Goal: Transaction & Acquisition: Purchase product/service

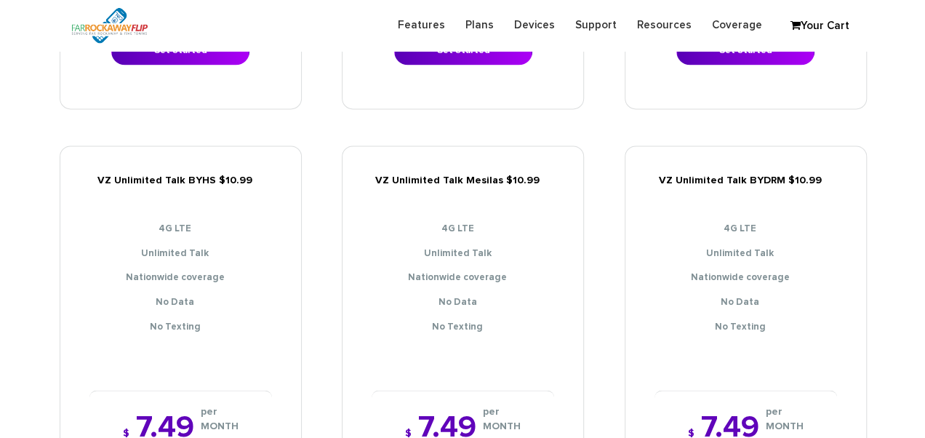
scroll to position [1091, 0]
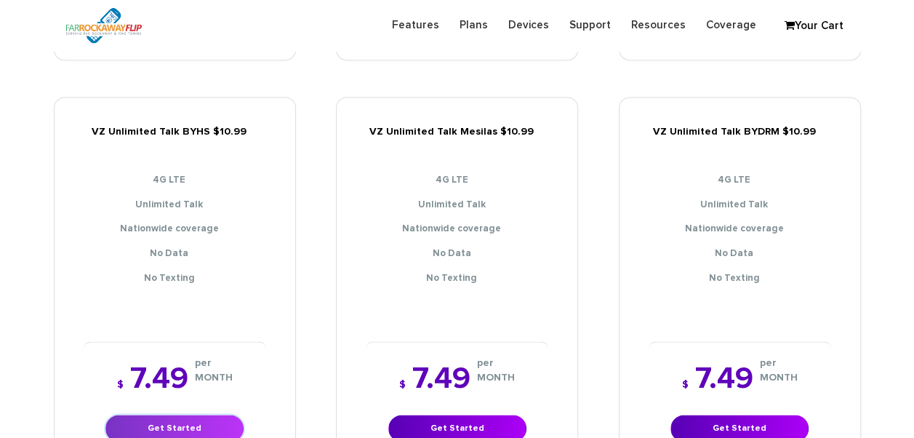
click at [212, 415] on link "Get Started" at bounding box center [174, 428] width 138 height 27
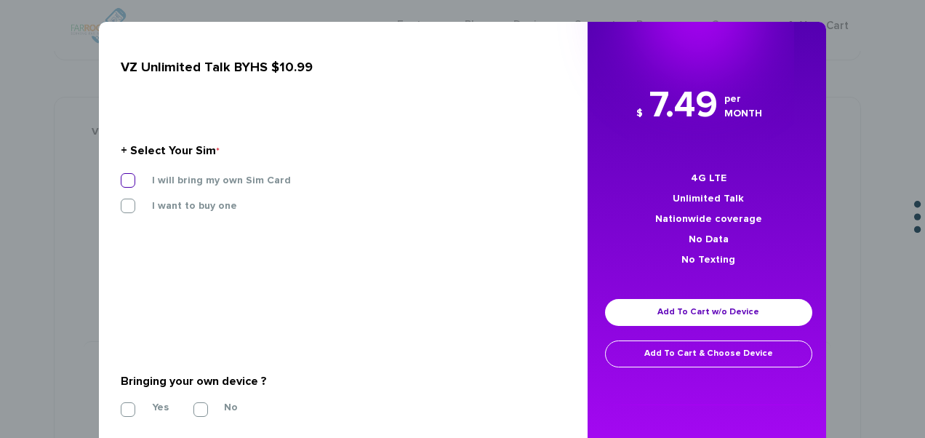
click at [212, 186] on label "I will bring my own Sim Card" at bounding box center [210, 180] width 161 height 13
click at [121, 176] on input "I will bring my own Sim Card" at bounding box center [121, 176] width 0 height 0
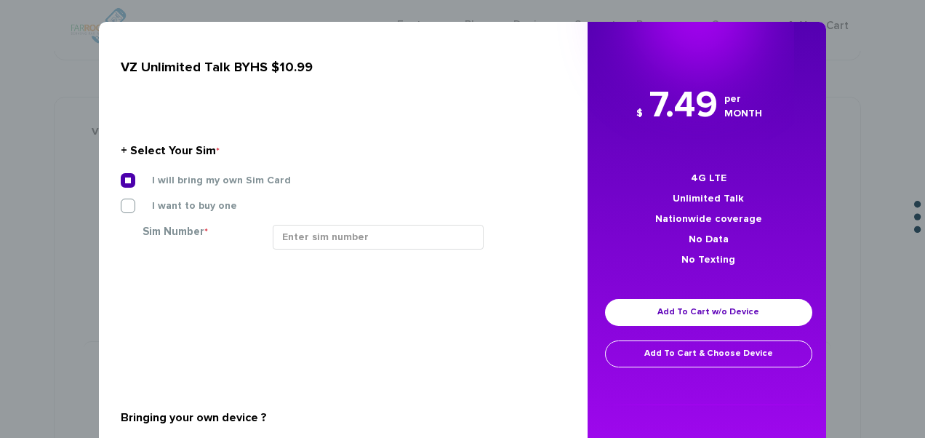
drag, startPoint x: 378, startPoint y: 252, endPoint x: 391, endPoint y: 247, distance: 14.7
click at [383, 249] on div at bounding box center [414, 243] width 304 height 36
click at [394, 244] on input "Sim Number *" at bounding box center [378, 237] width 211 height 25
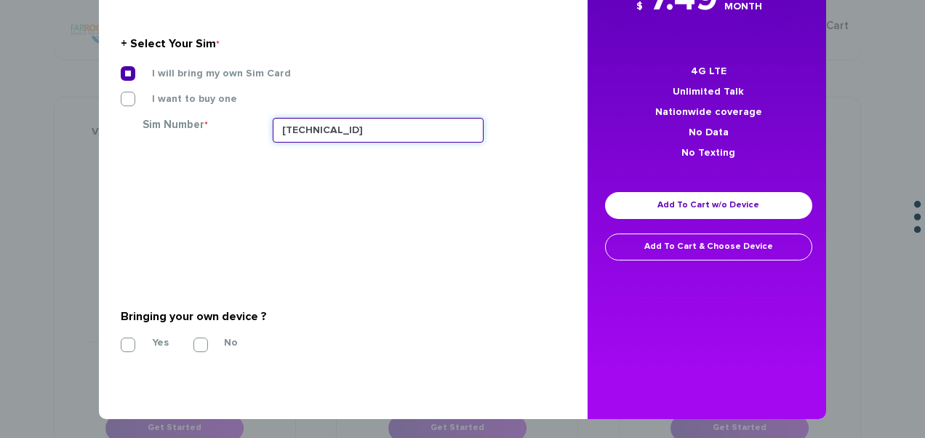
scroll to position [109, 0]
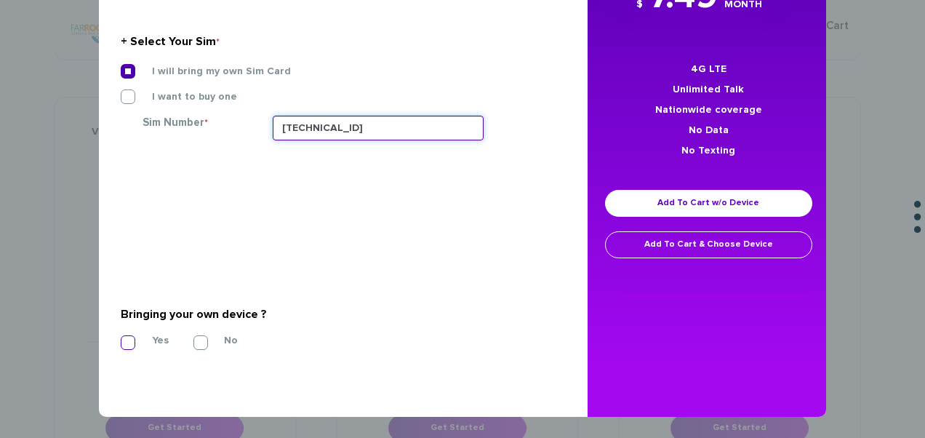
type input "[TECHNICAL_ID]"
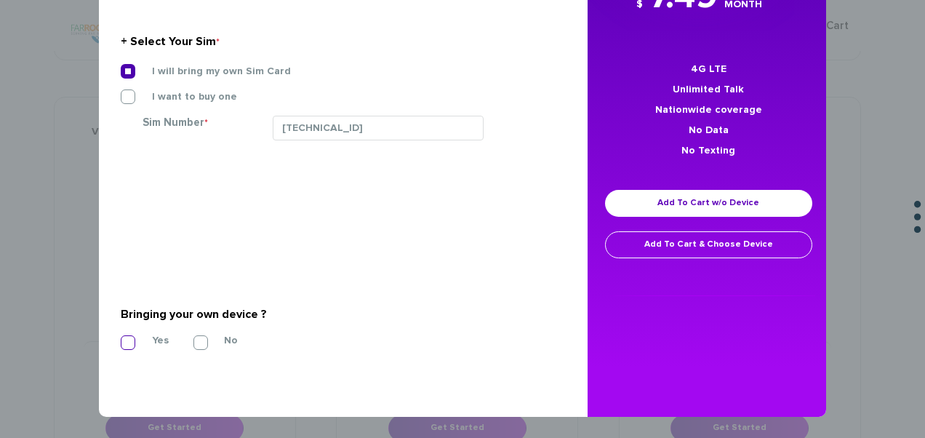
click at [130, 340] on label "Yes" at bounding box center [149, 340] width 39 height 13
click at [121, 338] on input "Yes" at bounding box center [121, 338] width 0 height 0
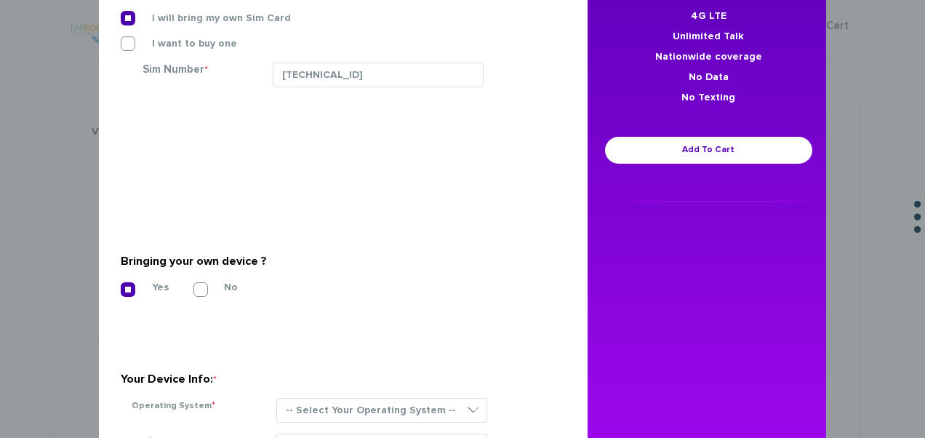
scroll to position [319, 0]
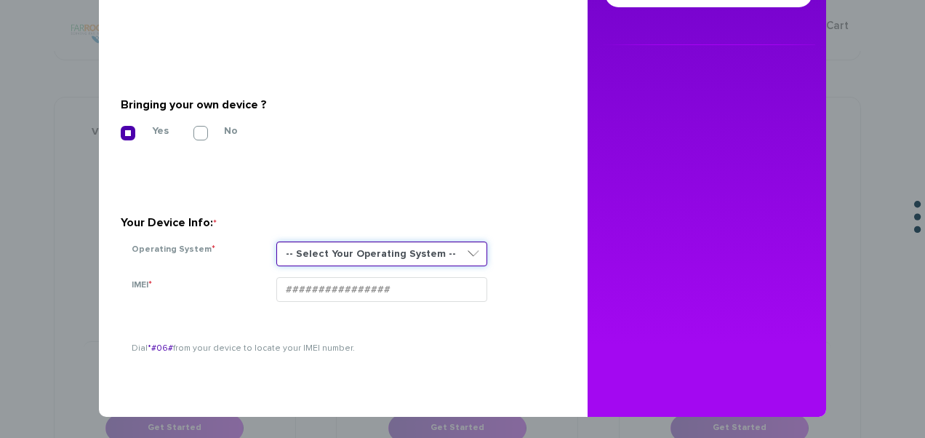
click at [338, 244] on select "-- Select Your Operating System --" at bounding box center [381, 254] width 211 height 25
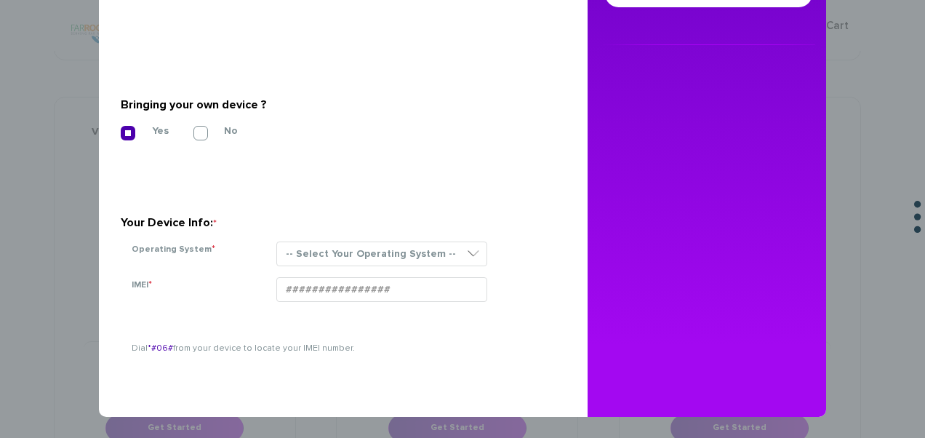
click at [364, 239] on section "Your Device Info: * Operating System * -- Select Your Operating System -- IMEI …" at bounding box center [338, 226] width 434 height 103
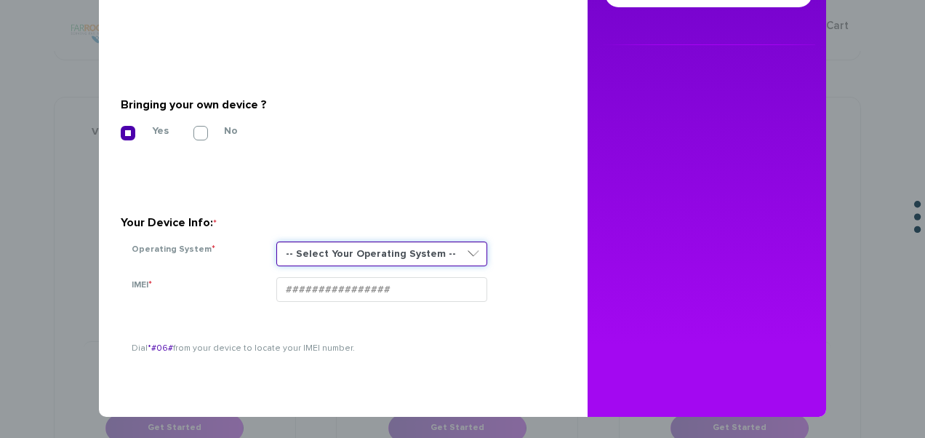
click at [410, 253] on select "-- Select Your Operating System --" at bounding box center [381, 254] width 211 height 25
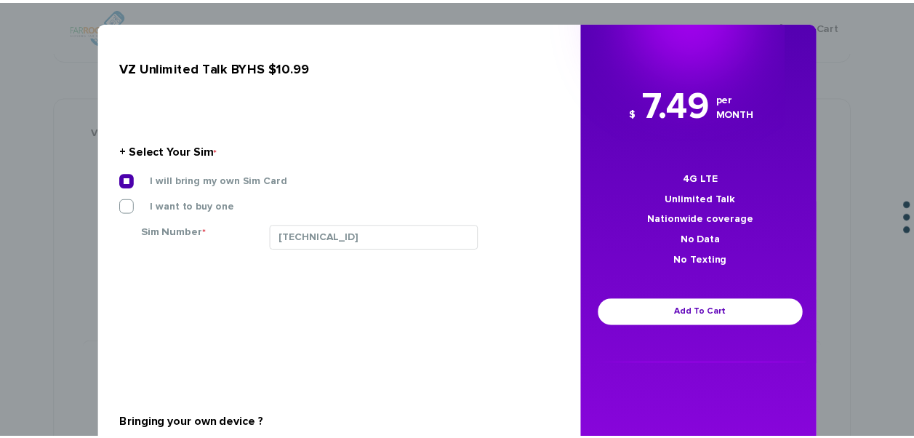
scroll to position [0, 0]
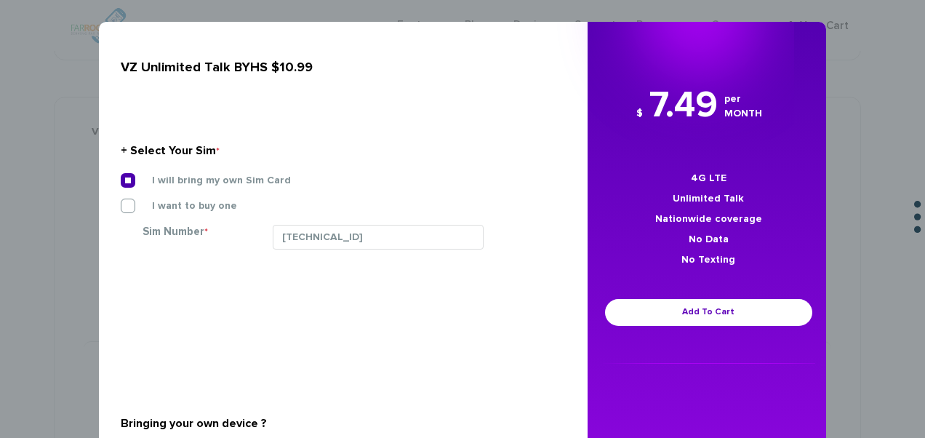
click at [39, 168] on div "× VZ Unlimited Talk BYHS $10.99 + Select Your Sim * I will bring my own Sim Car…" at bounding box center [462, 219] width 925 height 438
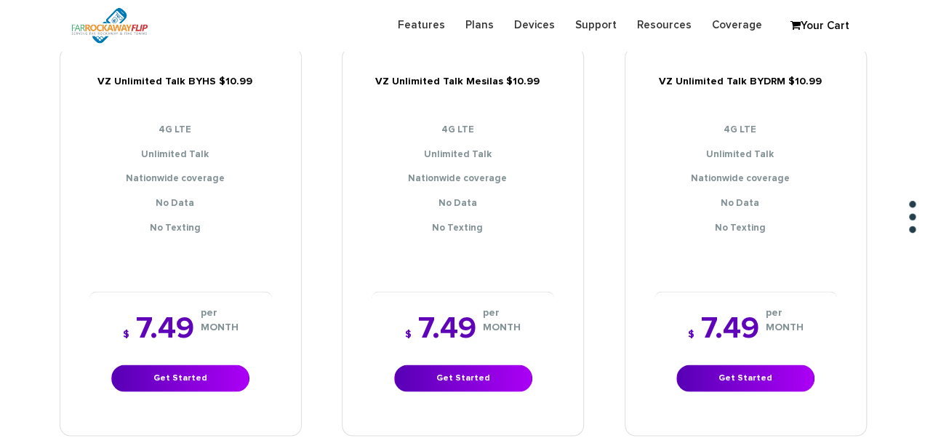
scroll to position [1164, 0]
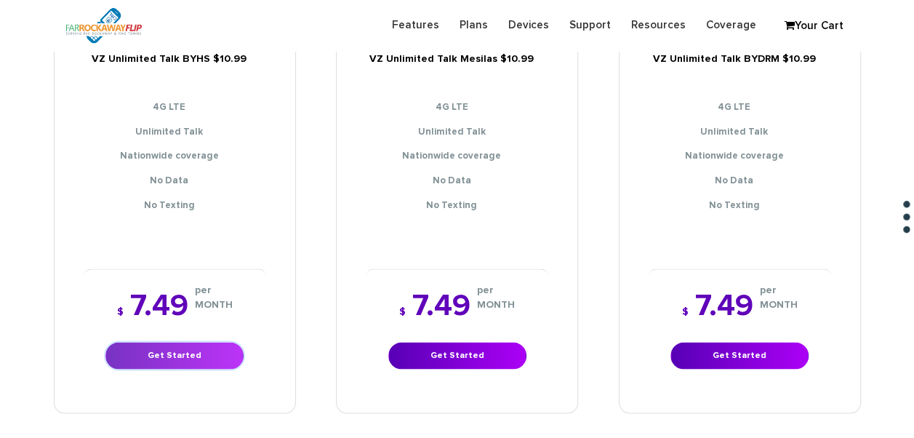
click at [226, 342] on link "Get Started" at bounding box center [174, 355] width 138 height 27
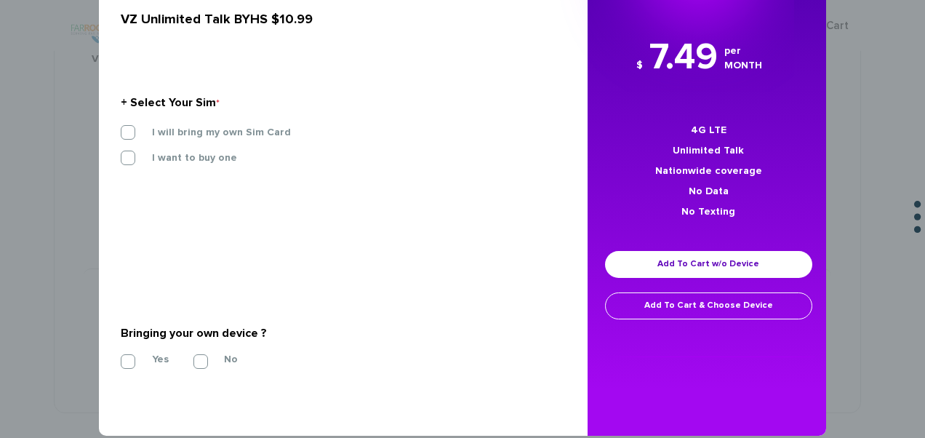
scroll to position [68, 0]
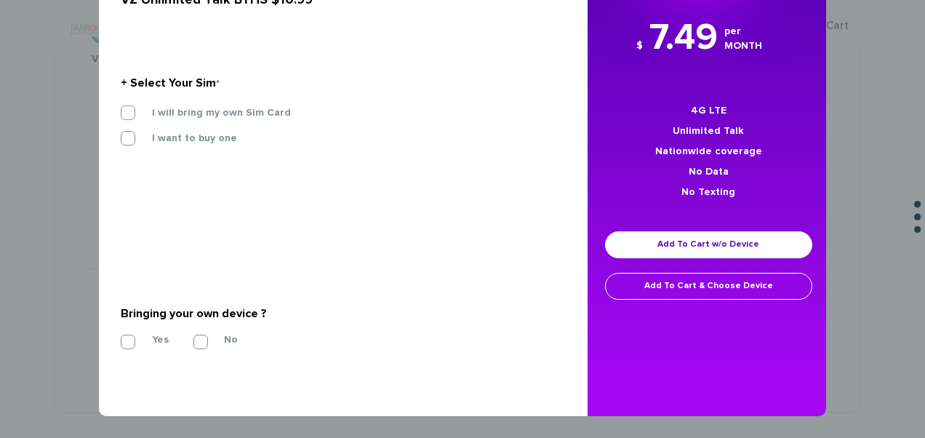
click at [246, 104] on section "+ Select Your Sim * I will bring my own Sim Card I want to buy one Sim Number *" at bounding box center [338, 114] width 434 height 158
click at [241, 115] on label "I will bring my own Sim Card" at bounding box center [210, 112] width 161 height 13
click at [121, 108] on input "I will bring my own Sim Card" at bounding box center [121, 108] width 0 height 0
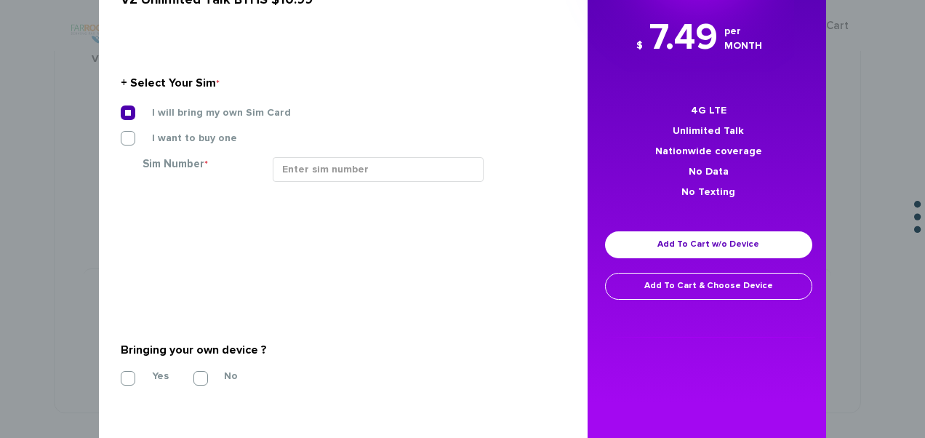
click at [339, 202] on section "+ Select Your Sim * I will bring my own Sim Card I want to buy one Sim Number *" at bounding box center [338, 132] width 434 height 194
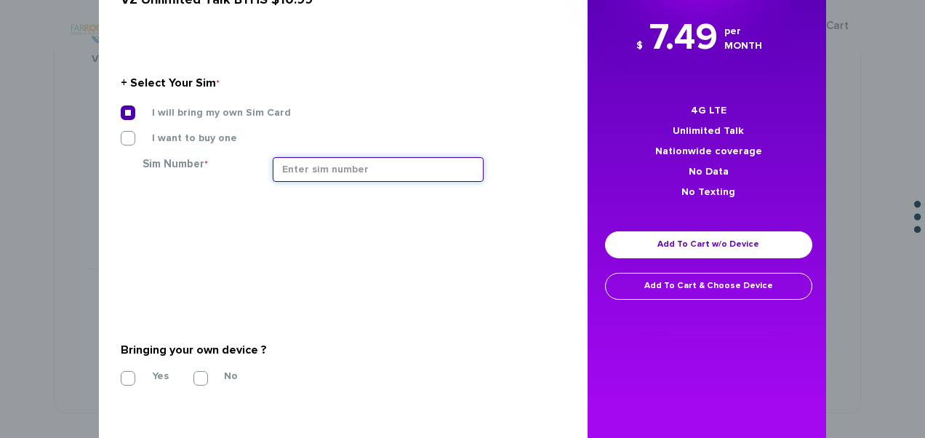
click at [348, 163] on input "Sim Number *" at bounding box center [378, 169] width 211 height 25
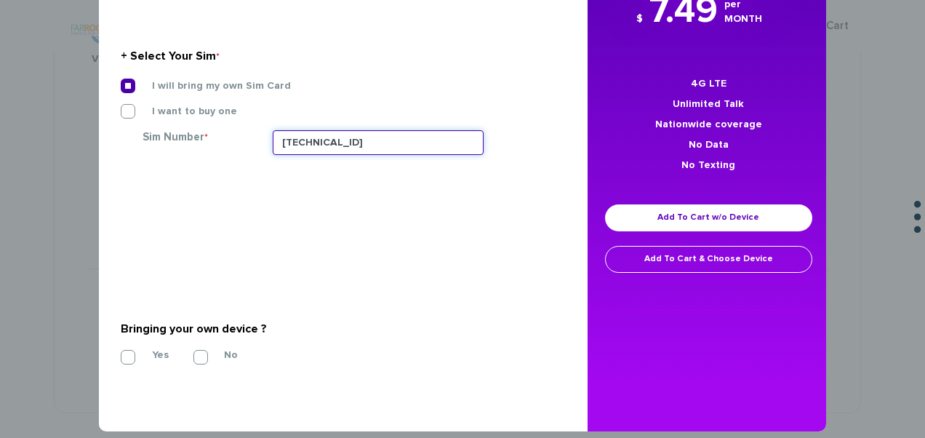
scroll to position [109, 0]
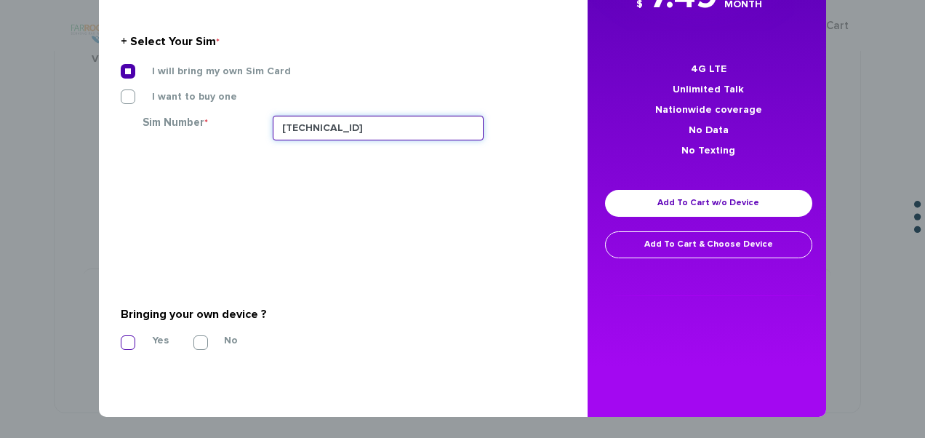
type input "89148000011835956614"
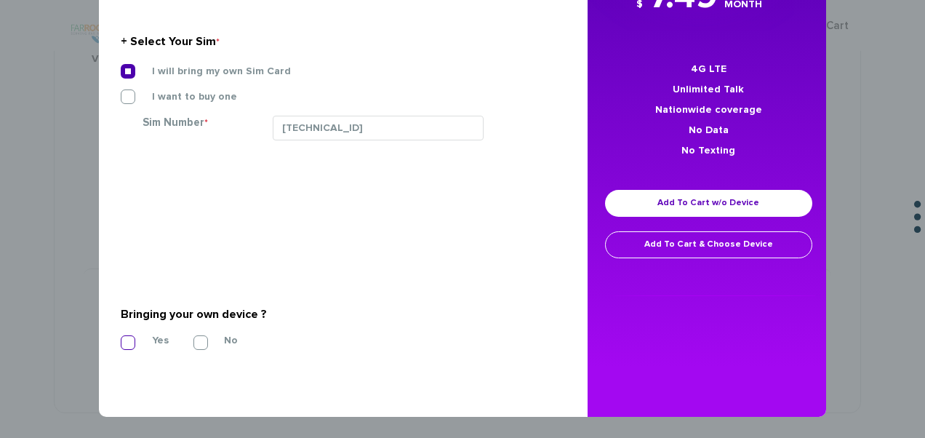
click at [141, 339] on label "Yes" at bounding box center [149, 340] width 39 height 13
click at [121, 338] on input "Yes" at bounding box center [121, 338] width 0 height 0
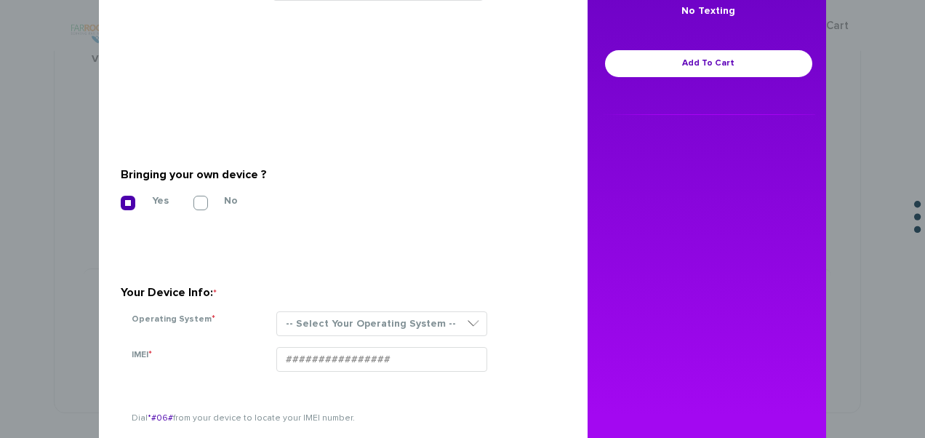
scroll to position [319, 0]
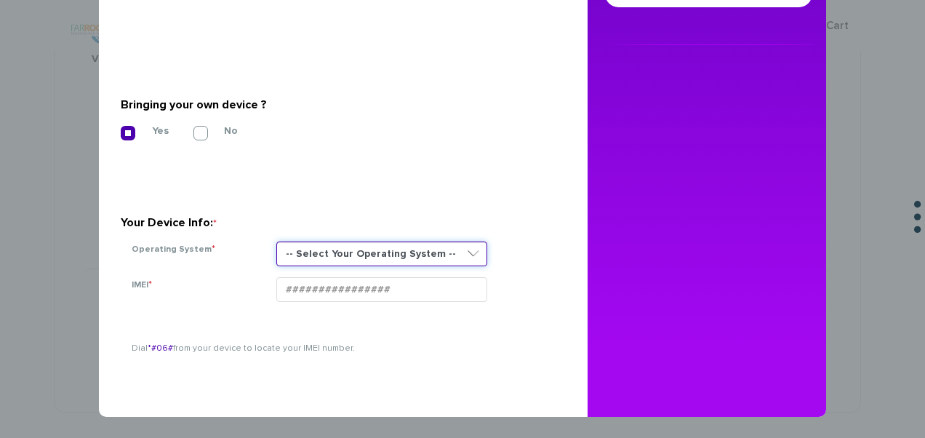
click at [296, 251] on select "-- Select Your Operating System --" at bounding box center [381, 254] width 211 height 25
click at [362, 244] on select "-- Select Your Operating System --" at bounding box center [381, 254] width 211 height 25
drag, startPoint x: 363, startPoint y: 244, endPoint x: 374, endPoint y: 260, distance: 19.4
click at [363, 244] on select "-- Select Your Operating System --" at bounding box center [381, 254] width 211 height 25
click at [374, 262] on select "-- Select Your Operating System --" at bounding box center [381, 254] width 211 height 25
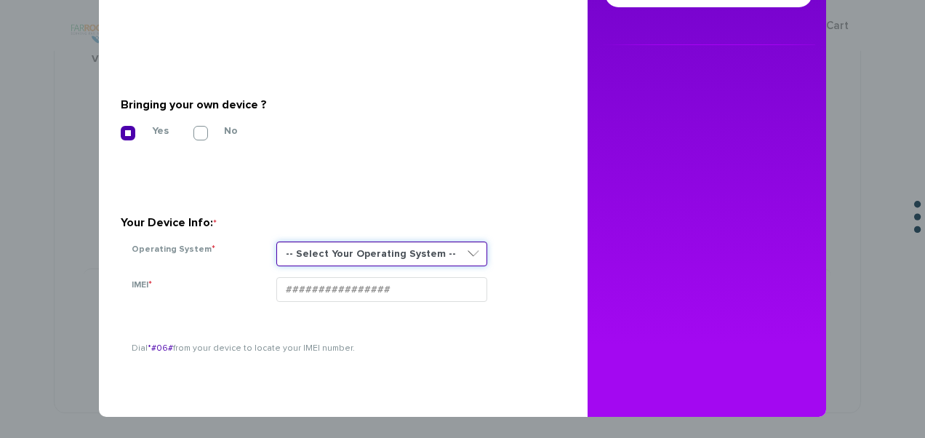
click at [385, 262] on select "-- Select Your Operating System --" at bounding box center [381, 254] width 211 height 25
click at [439, 256] on select "-- Select Your Operating System --" at bounding box center [381, 254] width 211 height 25
click at [432, 263] on select "-- Select Your Operating System --" at bounding box center [381, 254] width 211 height 25
click at [422, 255] on select "-- Select Your Operating System --" at bounding box center [381, 254] width 211 height 25
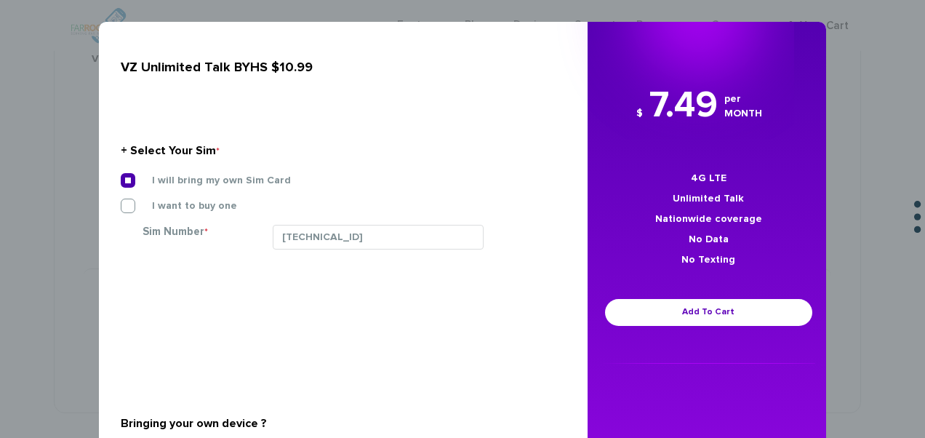
scroll to position [0, 0]
click at [153, 202] on label "I want to buy one" at bounding box center [183, 205] width 107 height 13
click at [121, 202] on input "I want to buy one" at bounding box center [121, 202] width 0 height 0
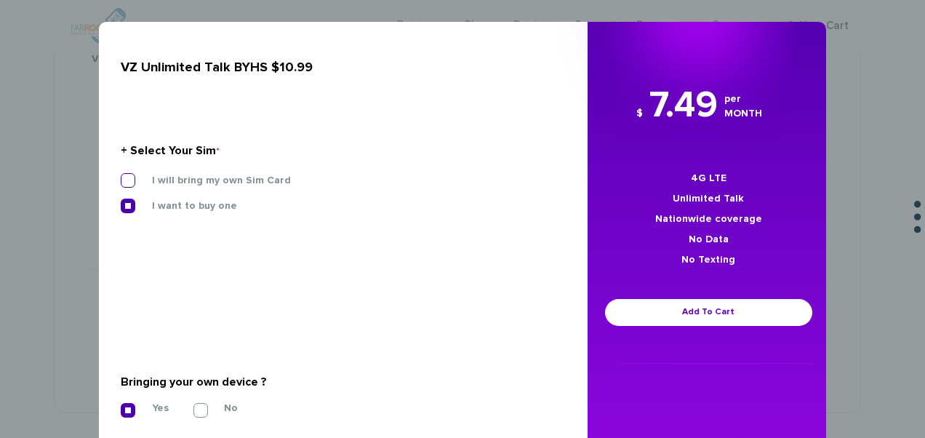
click at [130, 176] on label "I will bring my own Sim Card" at bounding box center [210, 180] width 161 height 13
click at [121, 176] on input "I will bring my own Sim Card" at bounding box center [121, 176] width 0 height 0
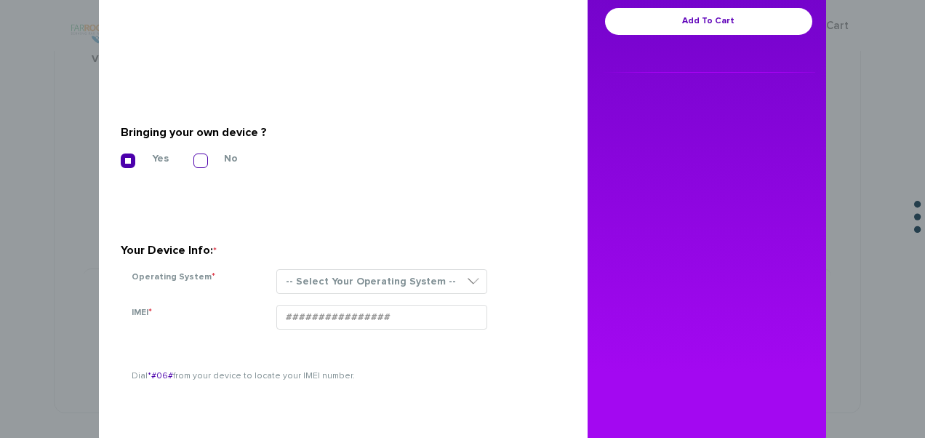
click at [202, 159] on label "No" at bounding box center [220, 158] width 36 height 13
click at [194, 156] on input "No" at bounding box center [194, 156] width 0 height 0
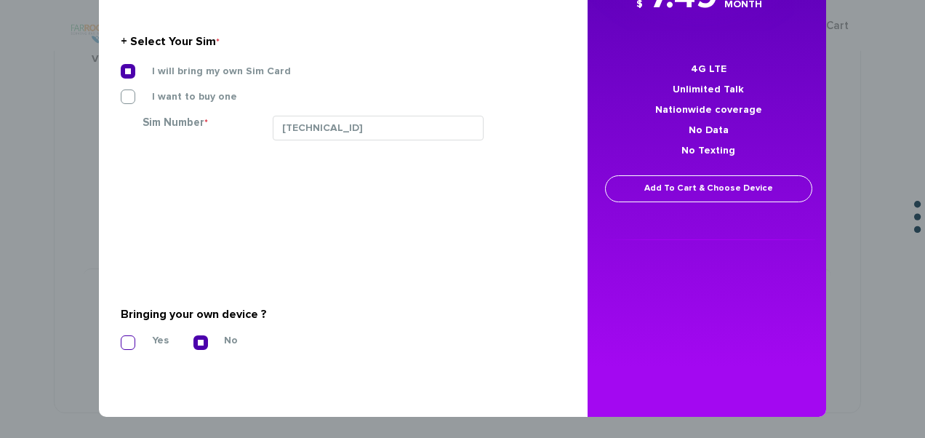
click at [138, 339] on label "Yes" at bounding box center [149, 340] width 39 height 13
click at [121, 338] on input "Yes" at bounding box center [121, 338] width 0 height 0
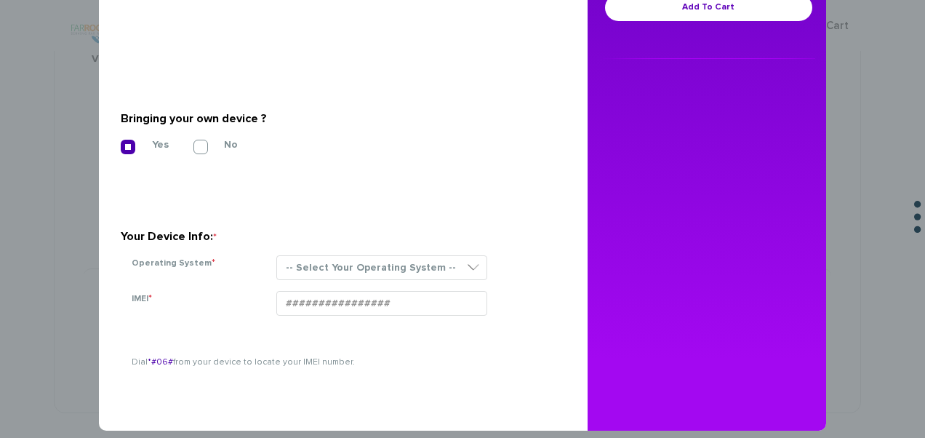
scroll to position [319, 0]
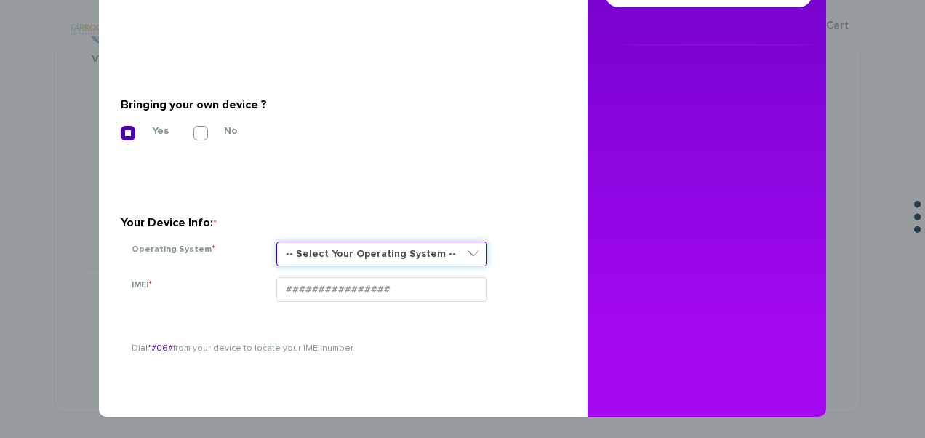
click at [324, 265] on select "-- Select Your Operating System --" at bounding box center [381, 254] width 211 height 25
click at [327, 255] on select "-- Select Your Operating System --" at bounding box center [381, 254] width 211 height 25
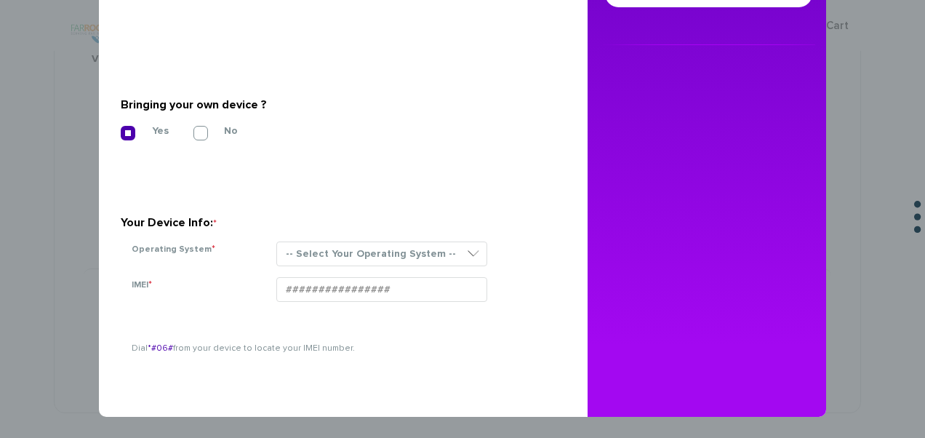
click at [319, 266] on div "-- Select Your Operating System --" at bounding box center [411, 260] width 290 height 36
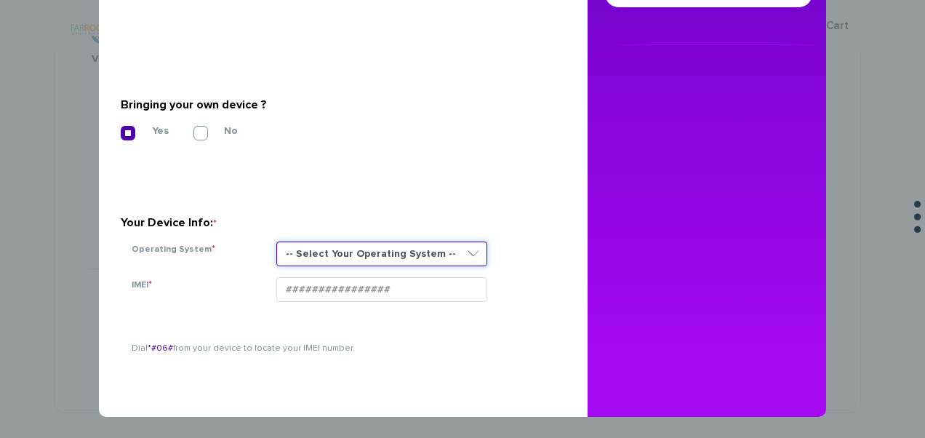
click at [320, 264] on select "-- Select Your Operating System --" at bounding box center [381, 254] width 211 height 25
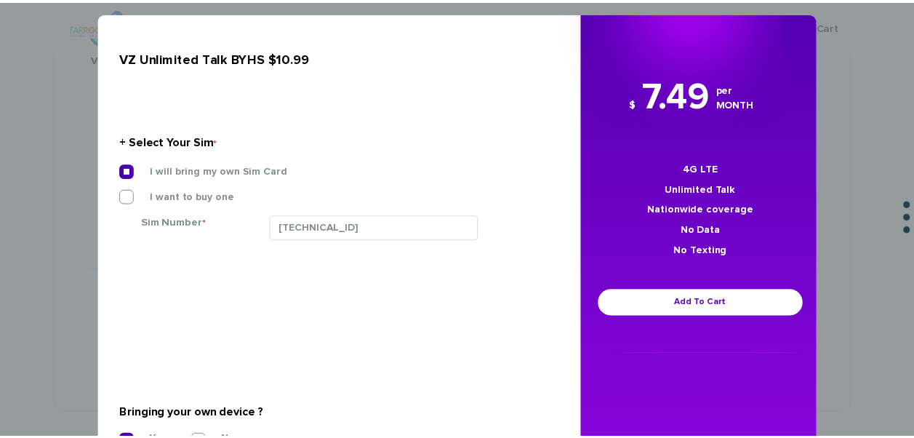
scroll to position [0, 0]
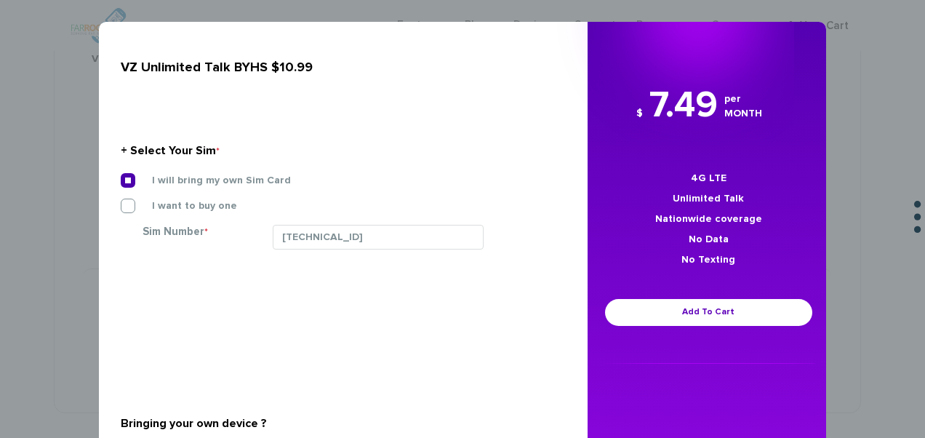
click at [831, 93] on div "× VZ Unlimited Talk BYHS $10.99 + Select Your Sim * I will bring my own Sim Car…" at bounding box center [462, 219] width 925 height 438
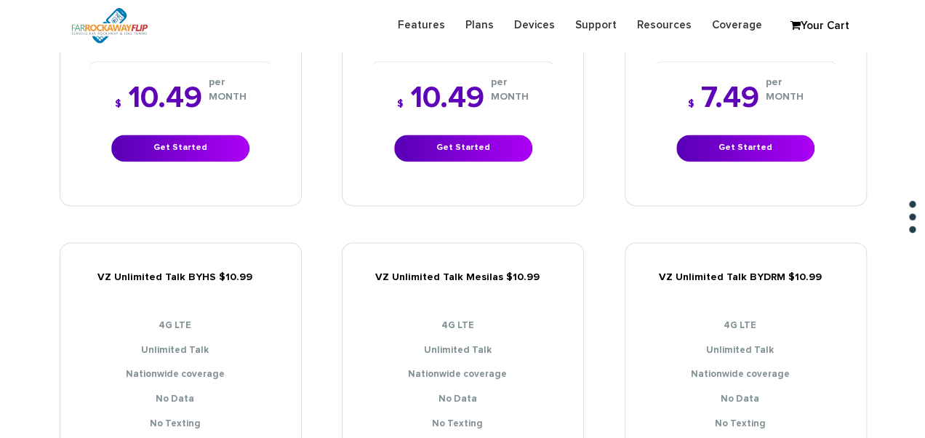
scroll to position [1237, 0]
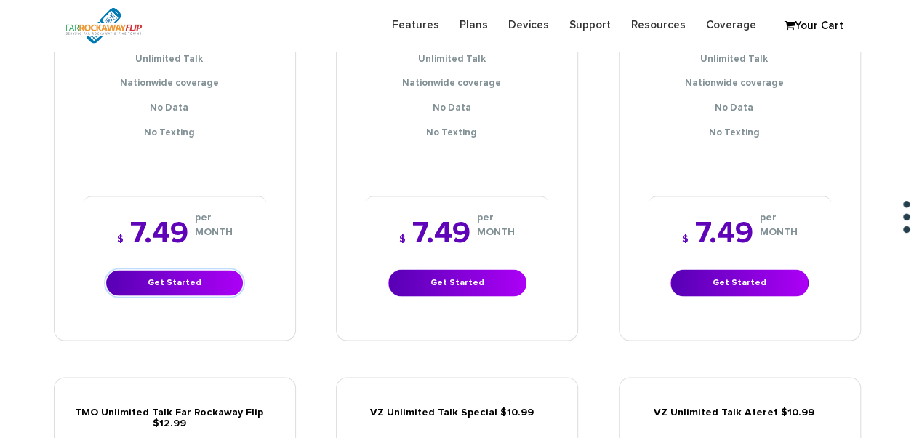
click at [215, 276] on link "Get Started" at bounding box center [174, 282] width 138 height 27
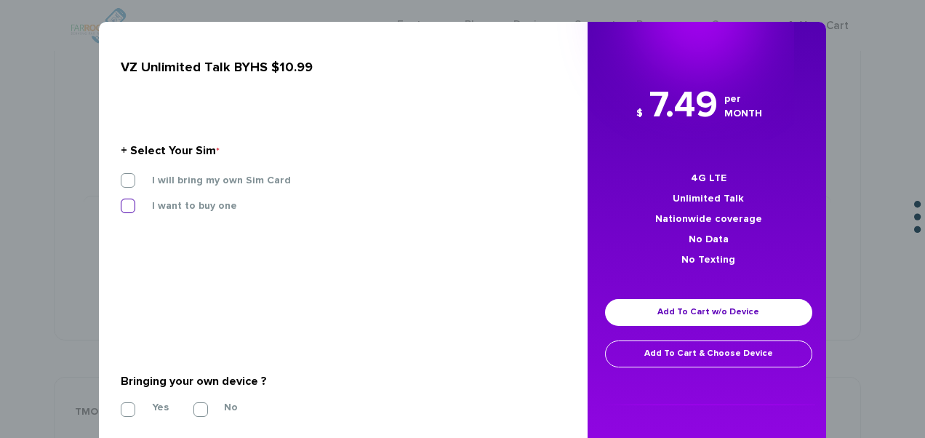
drag, startPoint x: 214, startPoint y: 182, endPoint x: 220, endPoint y: 199, distance: 18.4
click at [214, 181] on label "I will bring my own Sim Card" at bounding box center [210, 180] width 161 height 13
click at [121, 176] on input "I will bring my own Sim Card" at bounding box center [121, 176] width 0 height 0
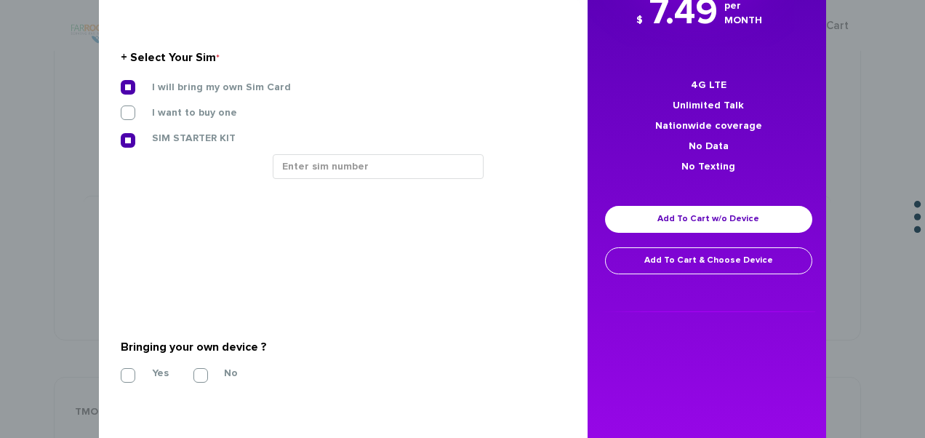
scroll to position [145, 0]
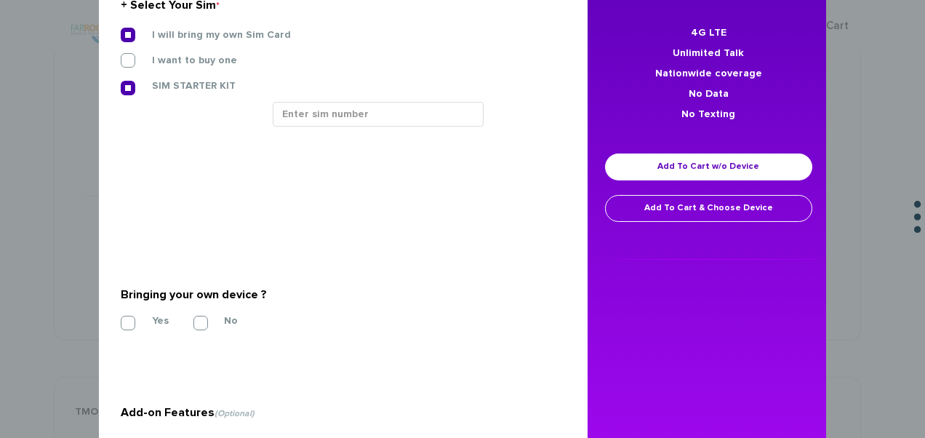
click at [145, 311] on section "Bringing your own device ? * Yes No" at bounding box center [338, 306] width 434 height 118
click at [144, 318] on label "Yes" at bounding box center [149, 320] width 39 height 13
click at [121, 319] on input "Yes" at bounding box center [121, 319] width 0 height 0
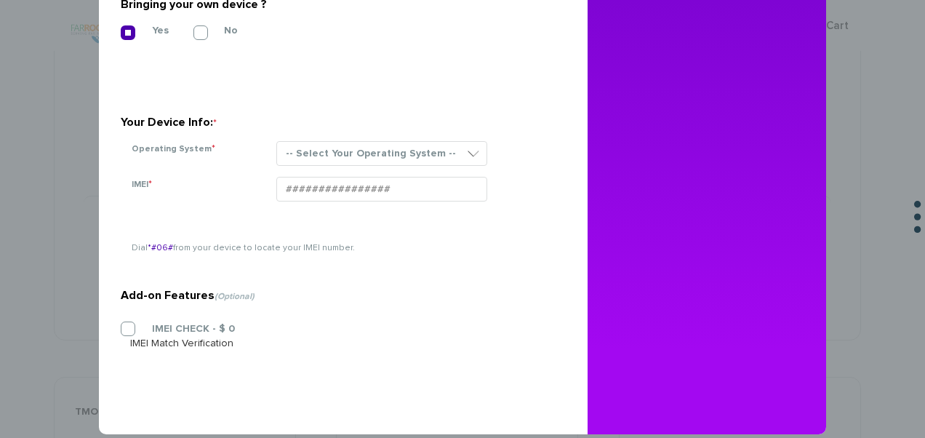
scroll to position [436, 0]
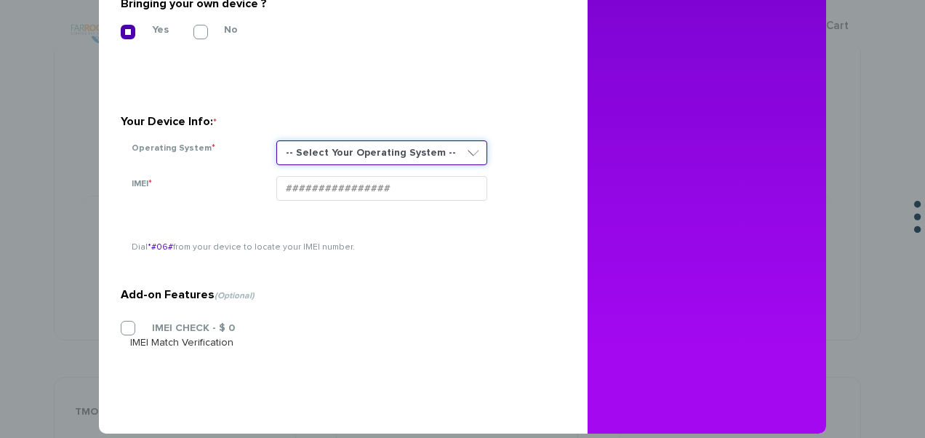
click at [326, 148] on select "-- Select Your Operating System -- ANDROID BLACKBERRY IOS NONE (BASIC PHONE) WI…" at bounding box center [381, 152] width 211 height 25
select select "NONE (BASIC PHONE)"
click at [276, 140] on select "-- Select Your Operating System -- ANDROID BLACKBERRY IOS NONE (BASIC PHONE) WI…" at bounding box center [381, 152] width 211 height 25
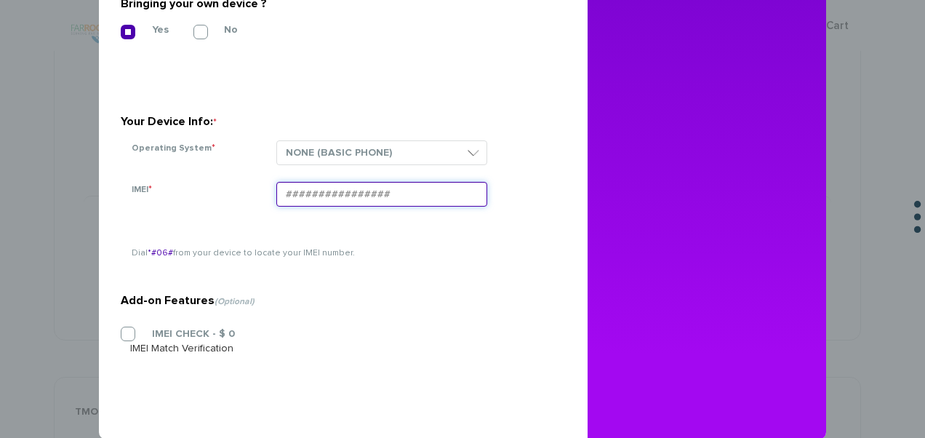
paste input "354834104537083"
type input "354834104537083"
click at [145, 330] on section "Add-on Features (Optional) IMEI CHECK - $ 0 IMEI Match Verification" at bounding box center [338, 292] width 434 height 230
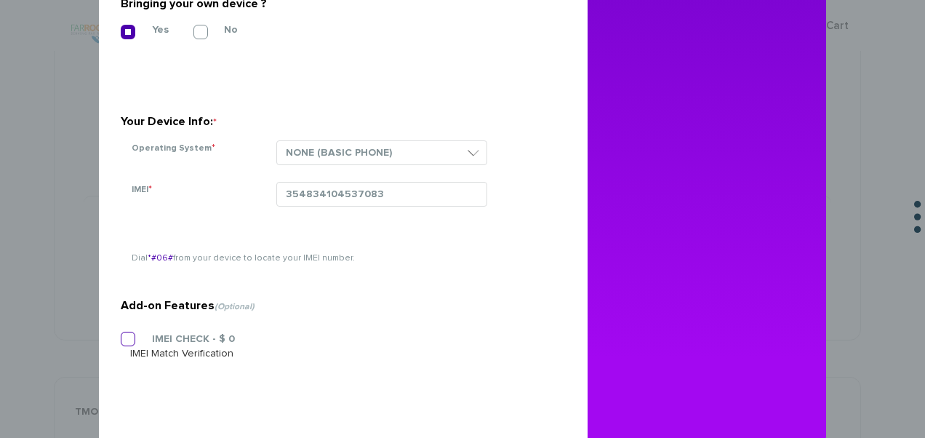
click at [151, 336] on label "IMEI CHECK - $ 0" at bounding box center [182, 338] width 105 height 13
click at [121, 335] on input "IMEI CHECK - $ 0" at bounding box center [121, 335] width 0 height 0
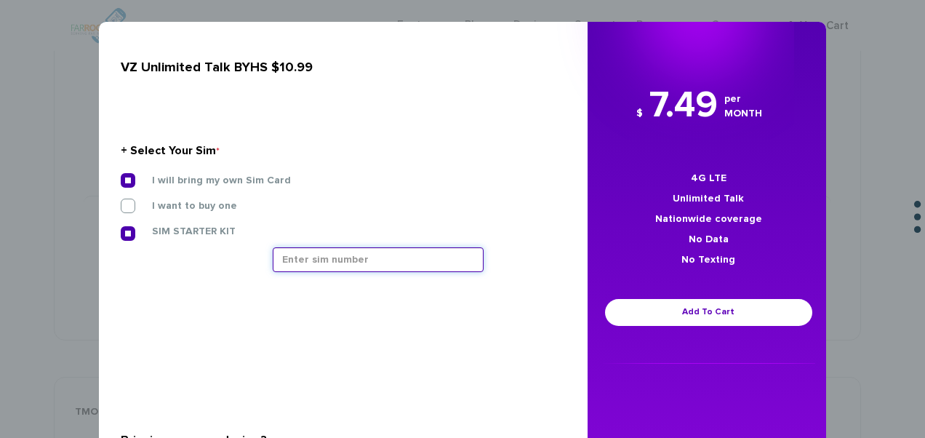
click at [306, 256] on input "text" at bounding box center [378, 259] width 211 height 25
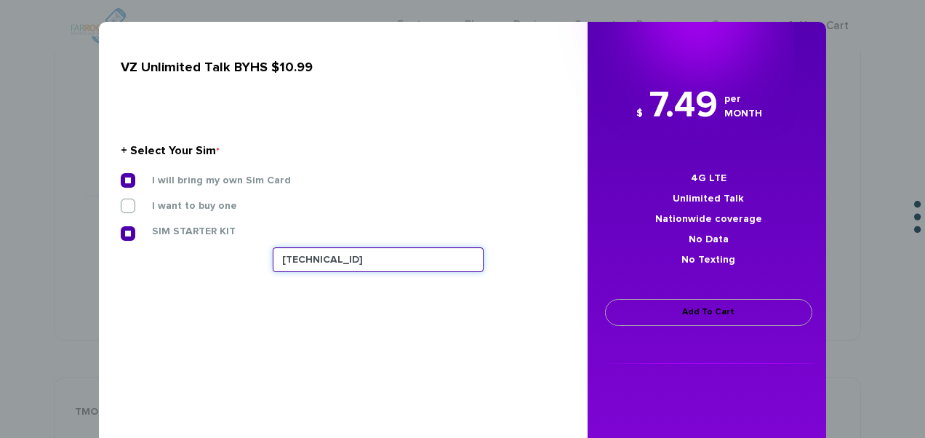
type input "89148000011835956614"
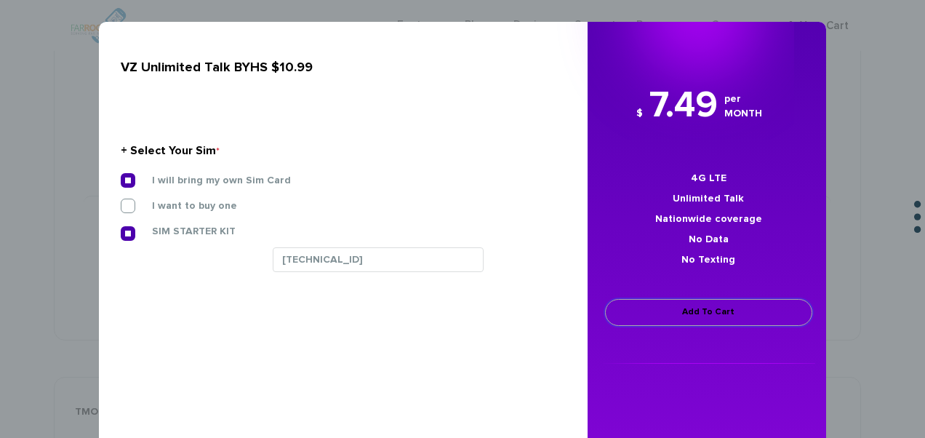
click at [633, 307] on link "Add To Cart" at bounding box center [708, 312] width 207 height 27
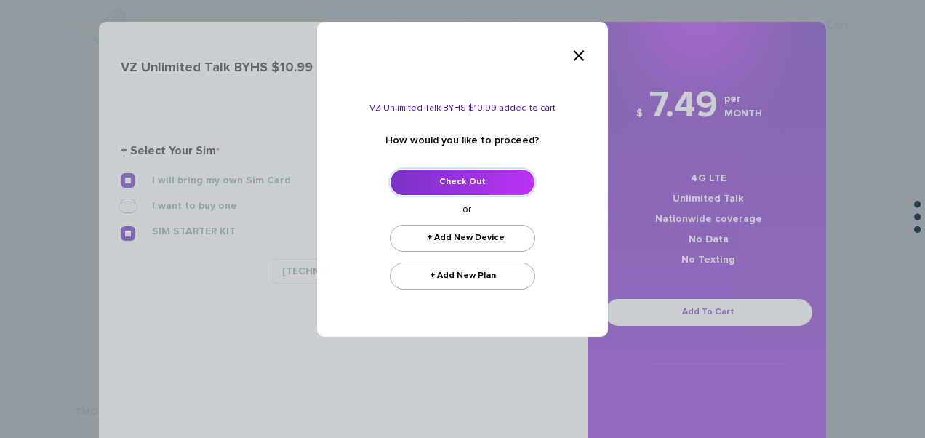
click at [519, 180] on link "Check Out" at bounding box center [462, 182] width 145 height 27
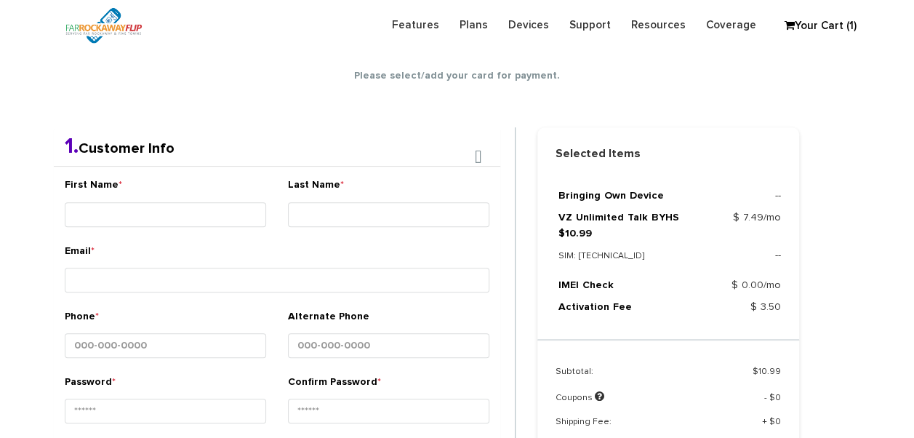
scroll to position [256, 0]
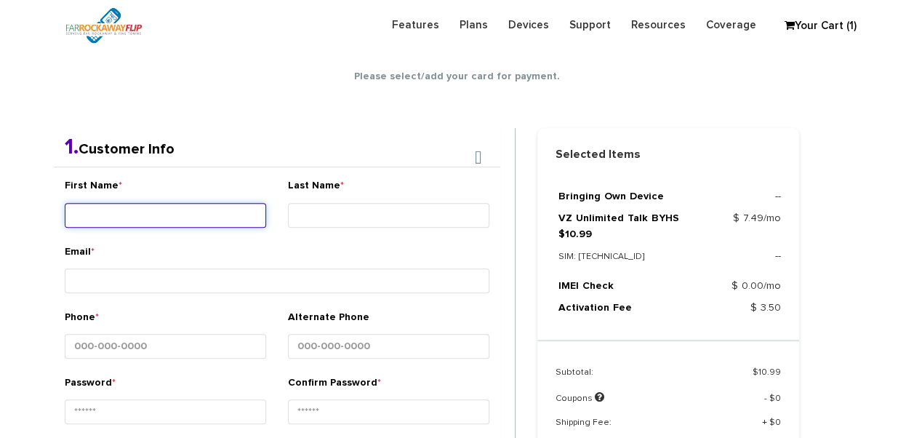
click at [226, 207] on input "First Name *" at bounding box center [166, 215] width 202 height 25
type input "malkie"
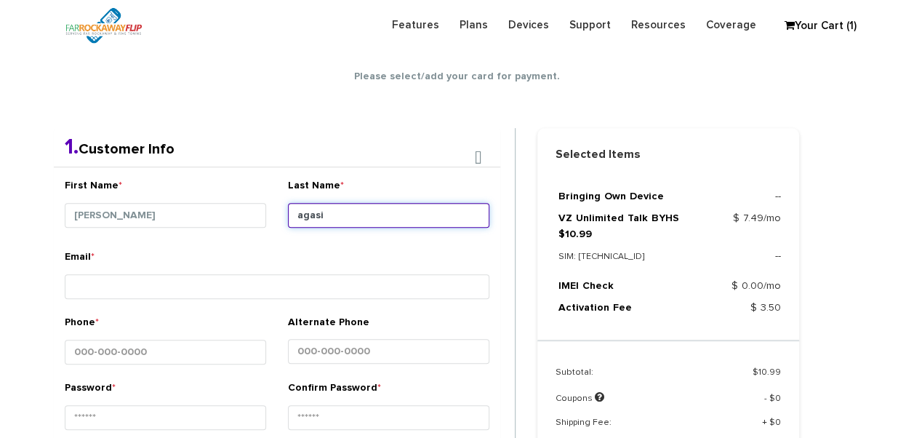
type input "agasi"
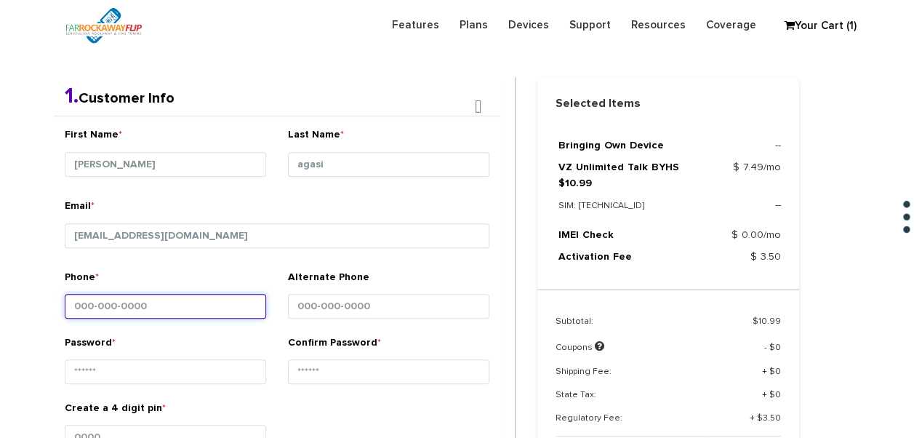
scroll to position [329, 0]
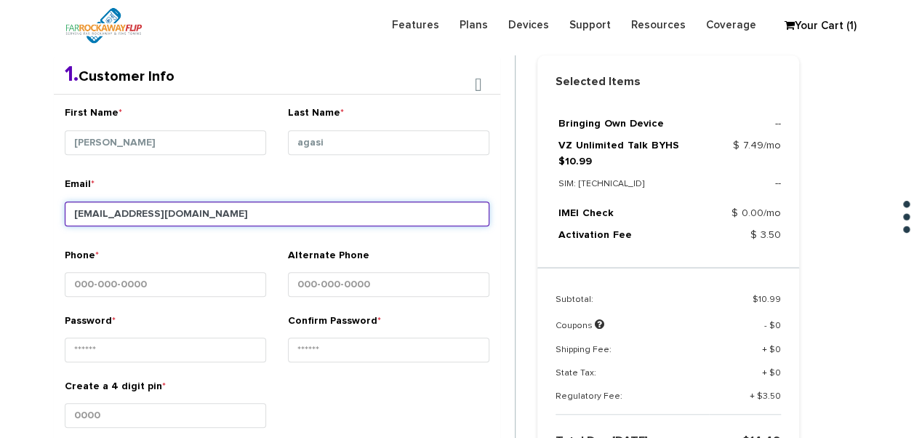
click at [134, 214] on input "tlieber61+82@gmail.com" at bounding box center [277, 214] width 425 height 25
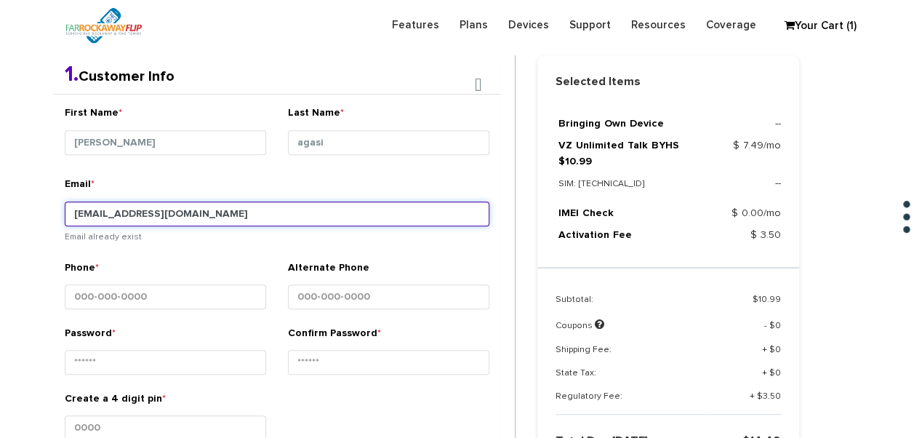
type input "tlieber61+82@gmail.com"
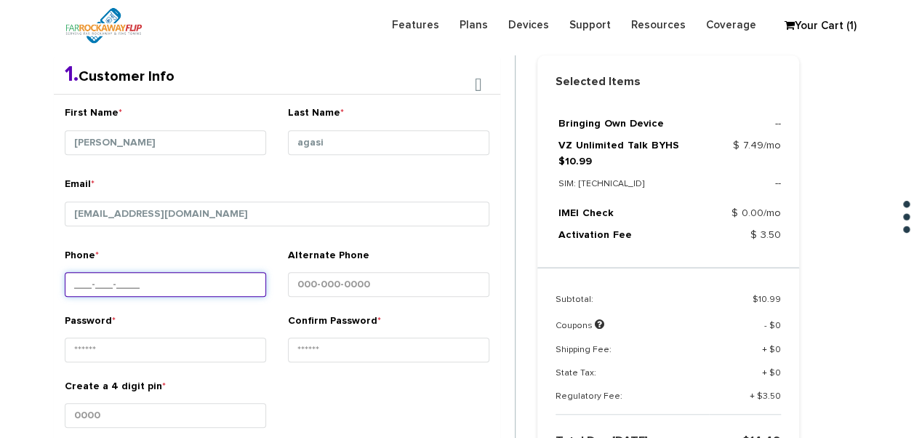
click at [170, 290] on input "Phone *" at bounding box center [166, 284] width 202 height 25
click at [183, 328] on div "Password *" at bounding box center [166, 341] width 202 height 55
click at [191, 284] on input "Phone *" at bounding box center [166, 284] width 202 height 25
type input "718-755-4639"
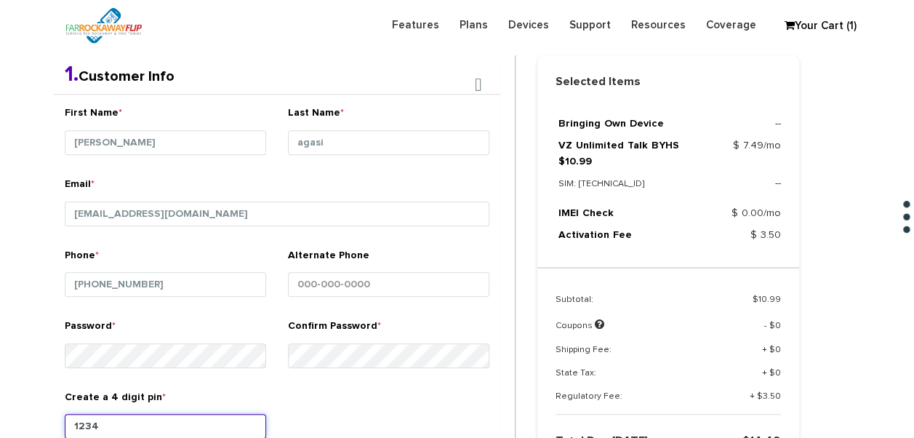
type input "1234"
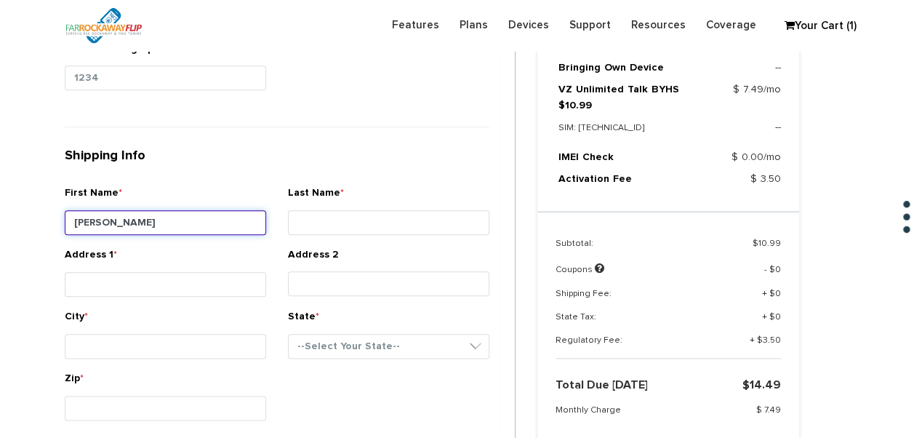
type input "malkie"
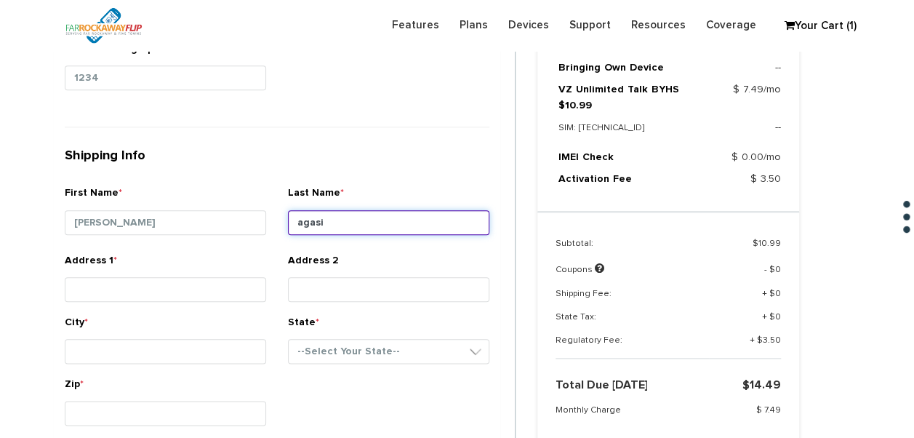
type input "agasi"
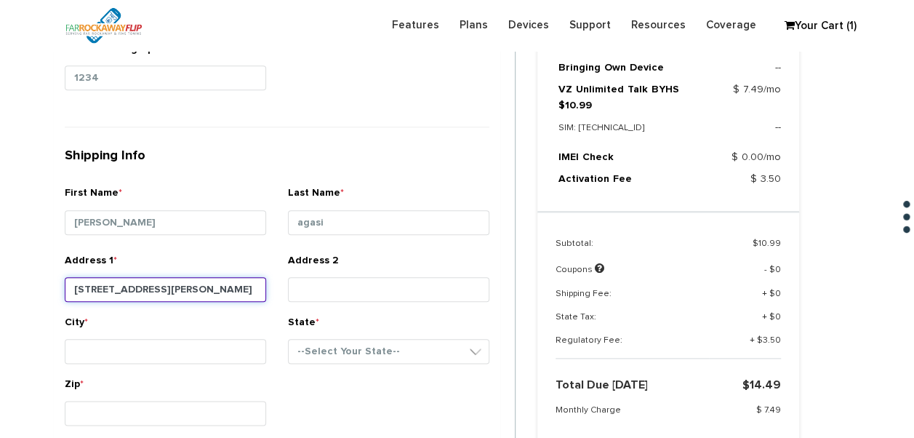
type input "[STREET_ADDRESS][PERSON_NAME]"
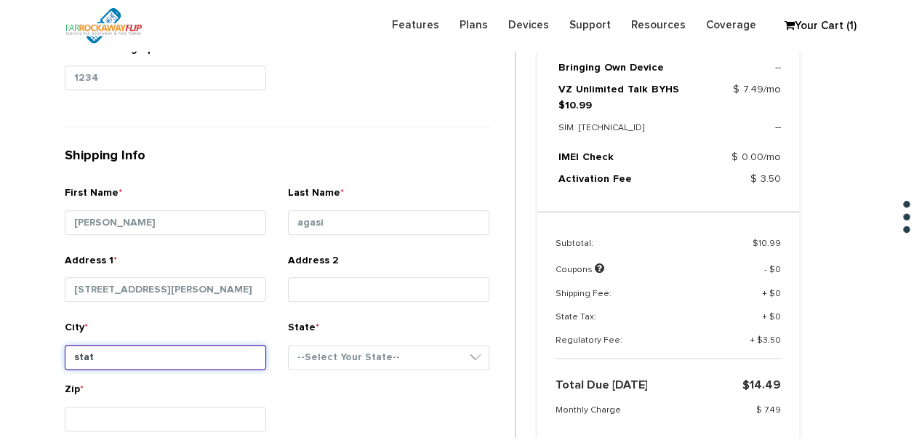
type input "[GEOGRAPHIC_DATA]"
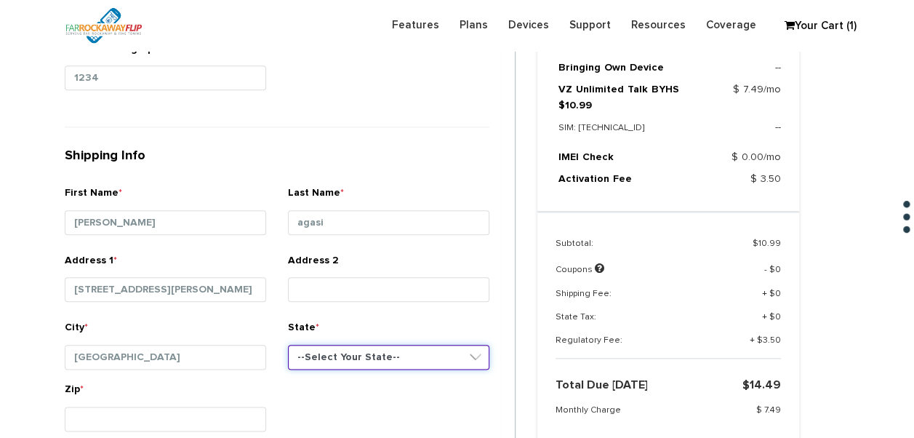
select select "NY"
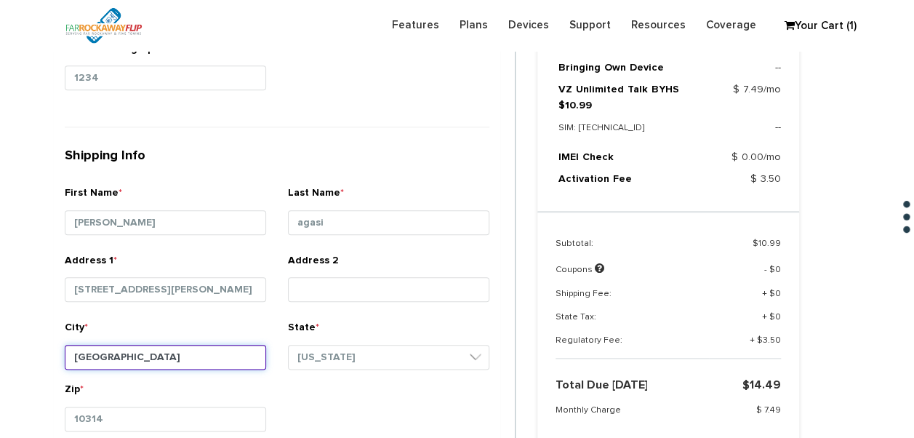
type input "10314"
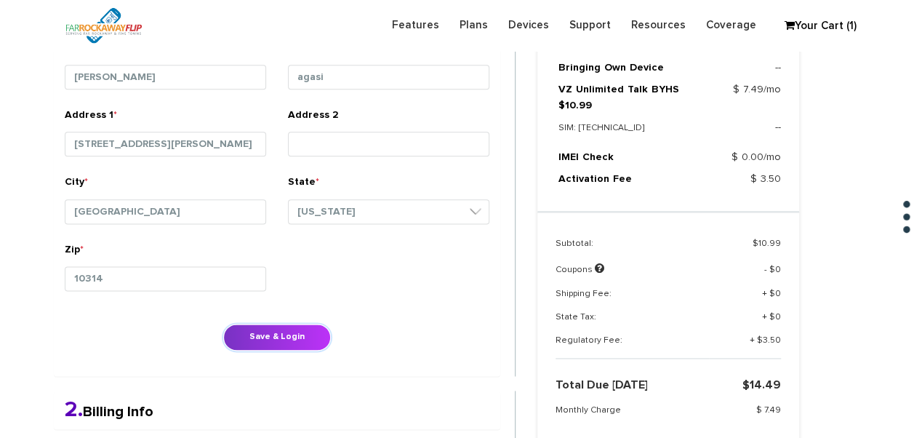
click at [266, 326] on button "Save & Login" at bounding box center [277, 337] width 108 height 27
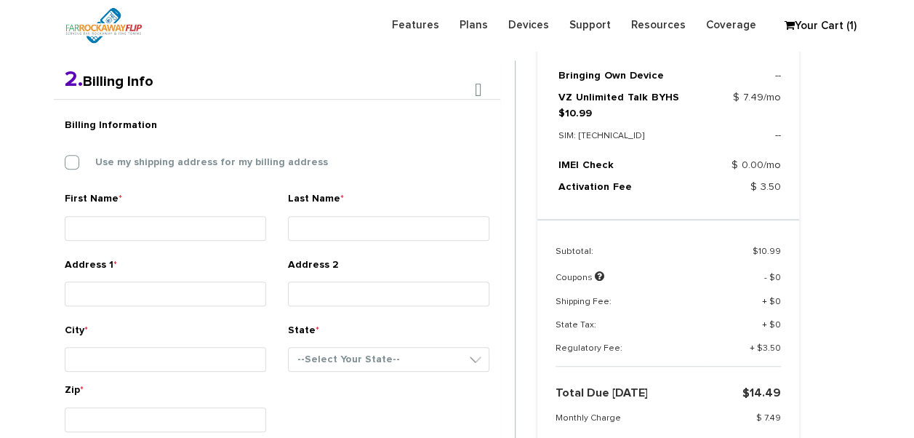
drag, startPoint x: 148, startPoint y: 159, endPoint x: 150, endPoint y: 169, distance: 9.6
click at [148, 159] on label "Use my shipping address for my billing address" at bounding box center [200, 162] width 255 height 13
click at [65, 158] on input "Use my shipping address for my billing address" at bounding box center [65, 158] width 0 height 0
type input "[PERSON_NAME]"
type input "agasi"
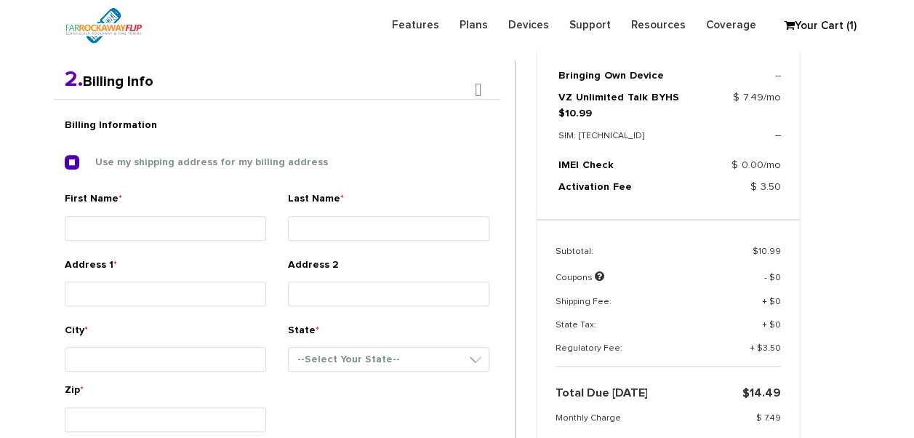
type input "[STREET_ADDRESS][PERSON_NAME]"
type input "[GEOGRAPHIC_DATA]"
select select "NY"
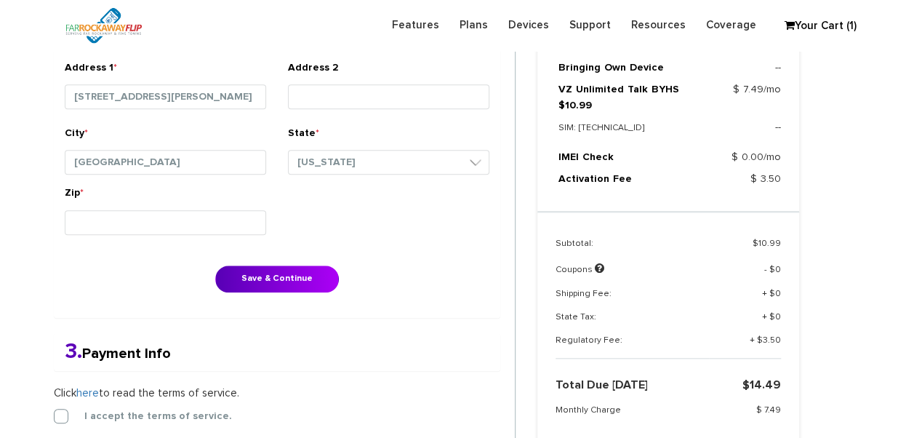
scroll to position [595, 0]
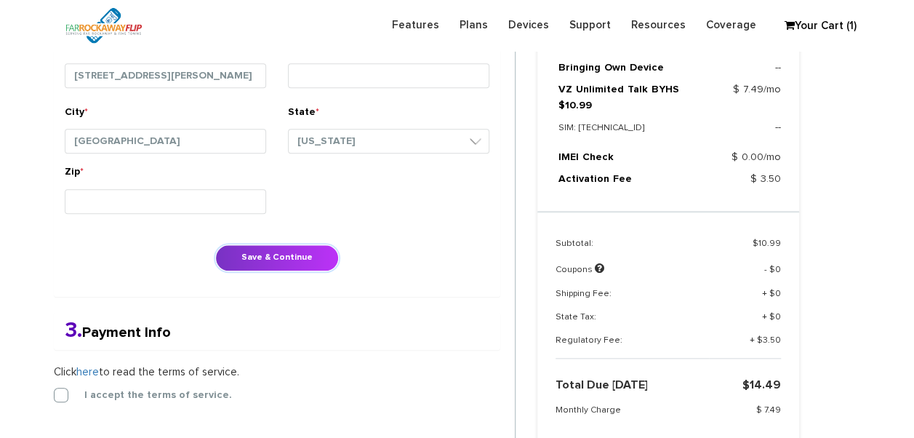
click at [288, 257] on button "Save & Continue" at bounding box center [277, 257] width 124 height 27
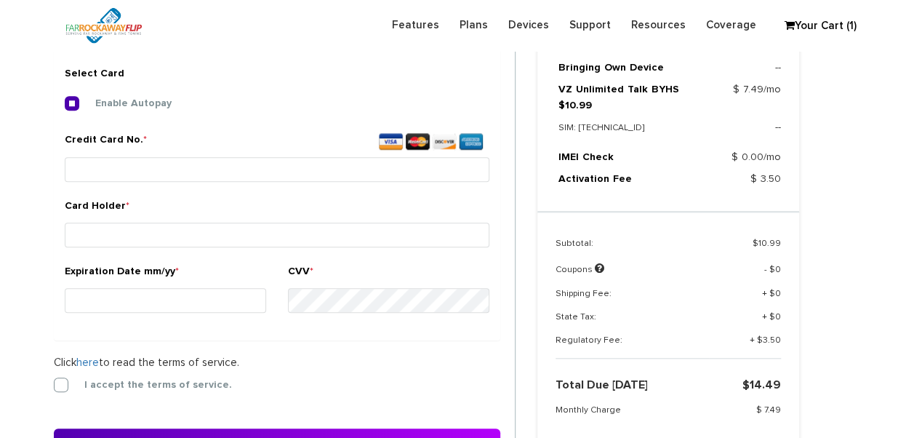
click at [65, 383] on label "I accept the terms of service." at bounding box center [147, 384] width 169 height 13
click at [54, 380] on input "I accept the terms of service." at bounding box center [54, 380] width 0 height 0
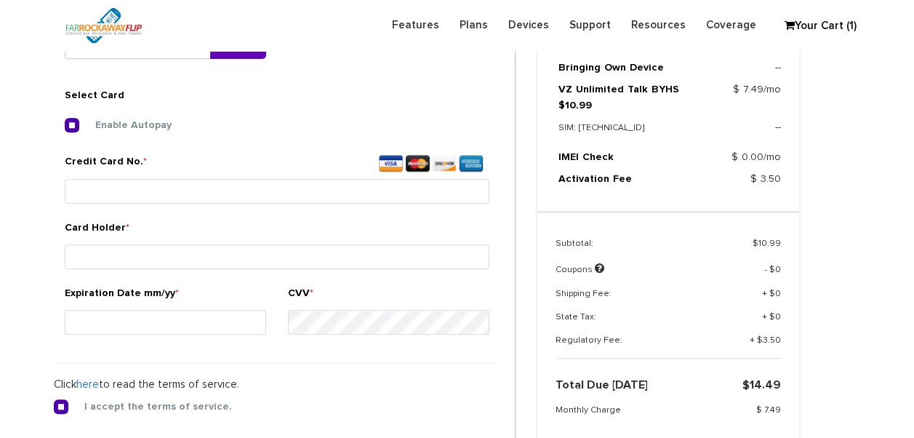
scroll to position [541, 0]
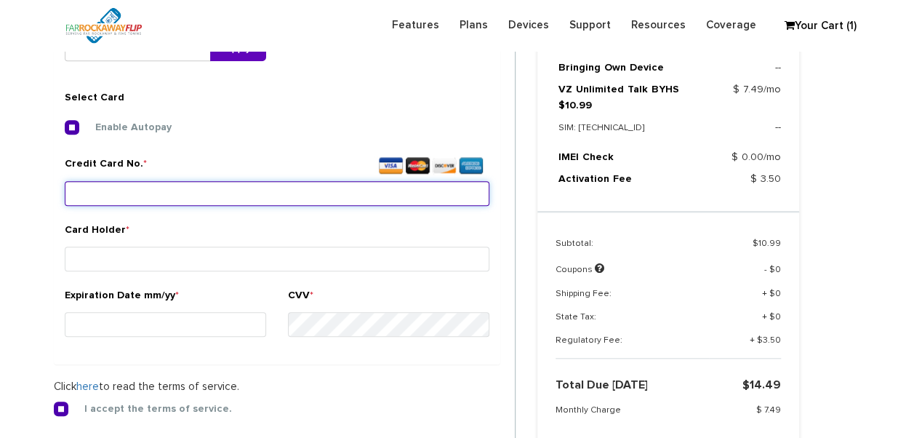
click at [150, 193] on input "Credit Card No. *" at bounding box center [277, 193] width 425 height 25
type input "5129 9258 1274 3949"
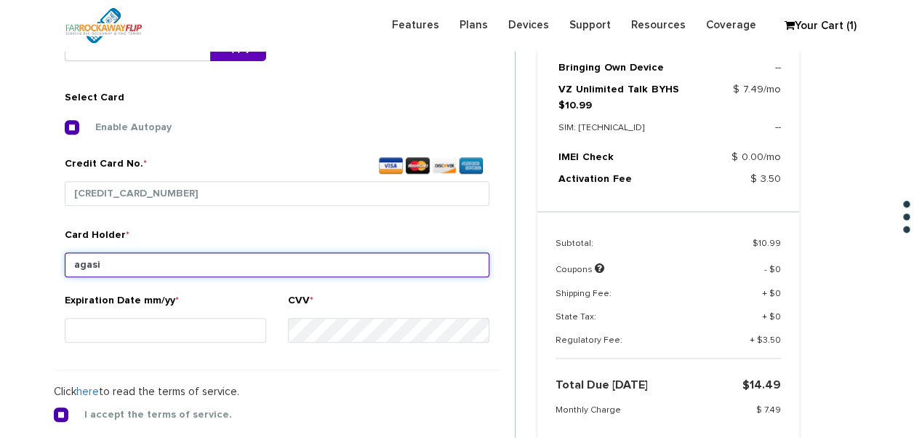
type input "agasi"
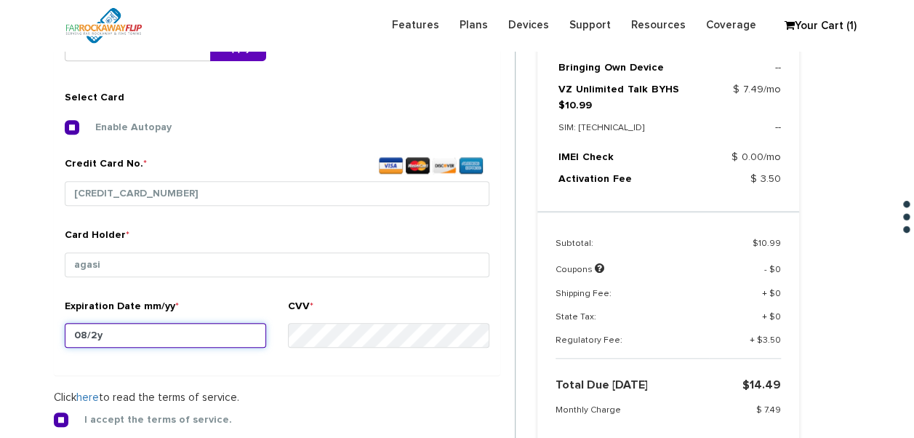
type input "08/28"
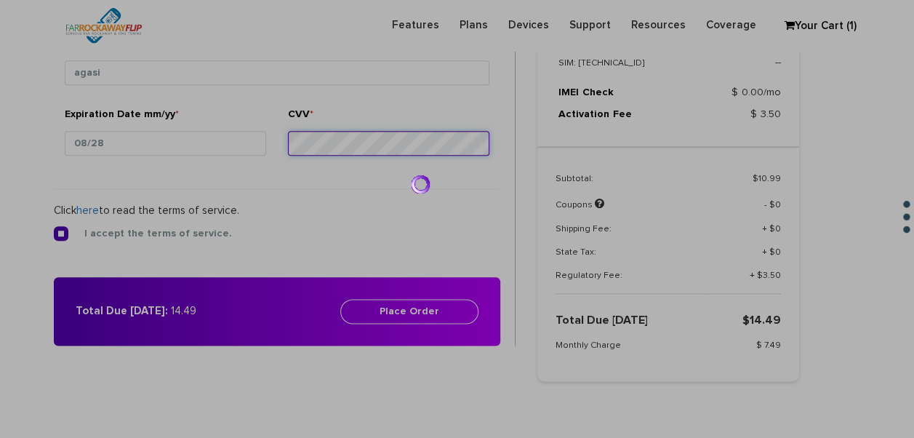
scroll to position [759, 0]
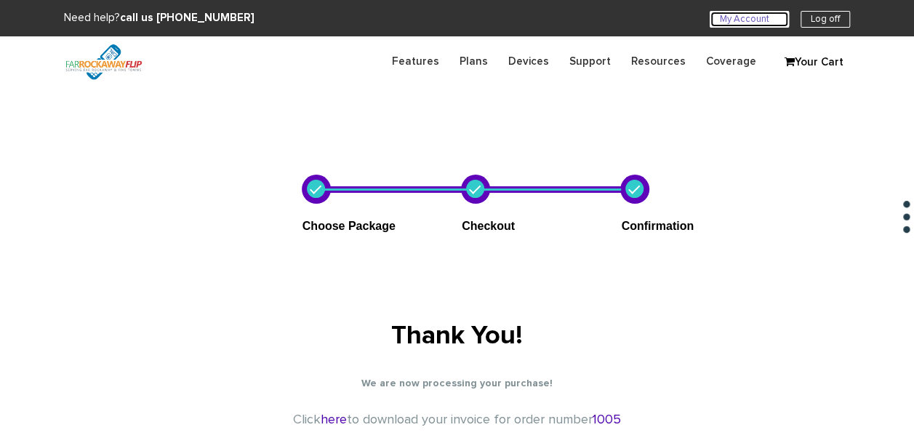
click at [715, 17] on link "My Account U" at bounding box center [749, 19] width 79 height 17
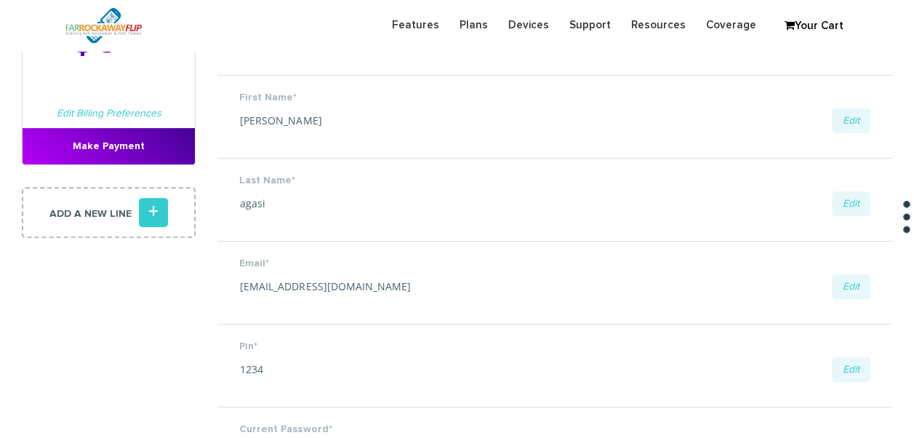
scroll to position [73, 0]
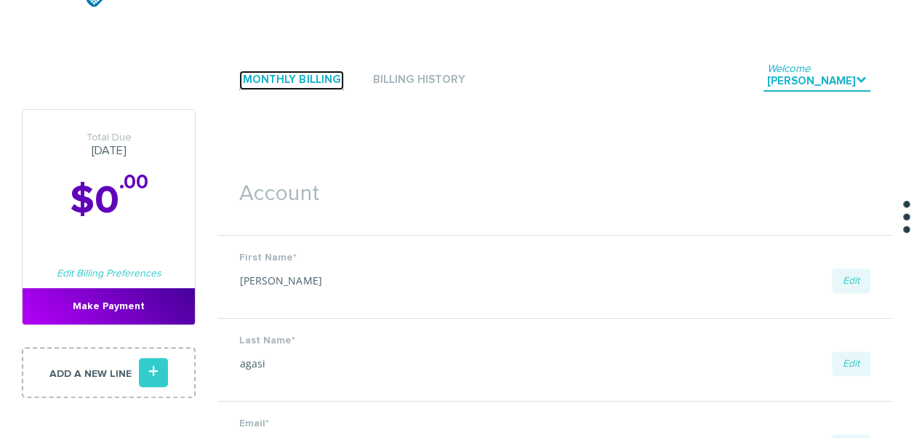
click at [312, 81] on link "Monthly Billing" at bounding box center [291, 81] width 105 height 20
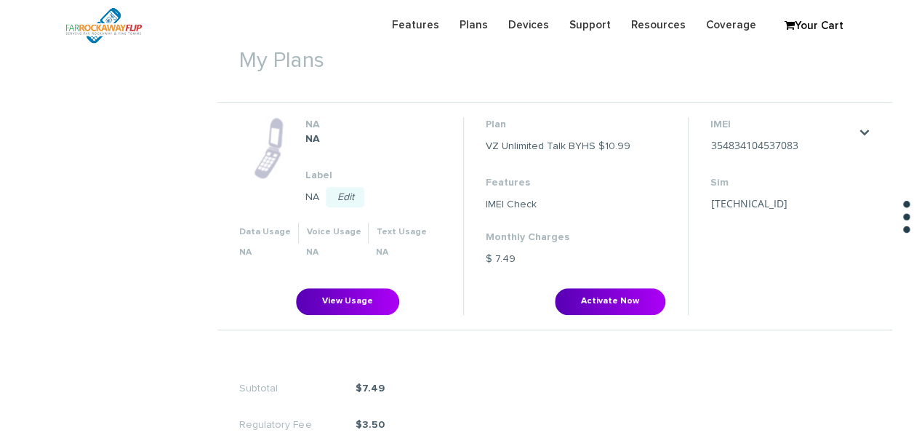
scroll to position [509, 0]
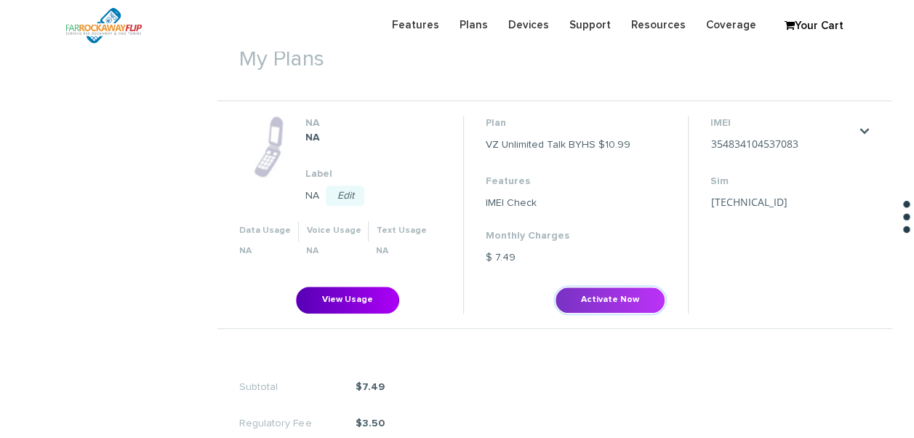
click at [608, 298] on button "Activate Now" at bounding box center [610, 300] width 111 height 27
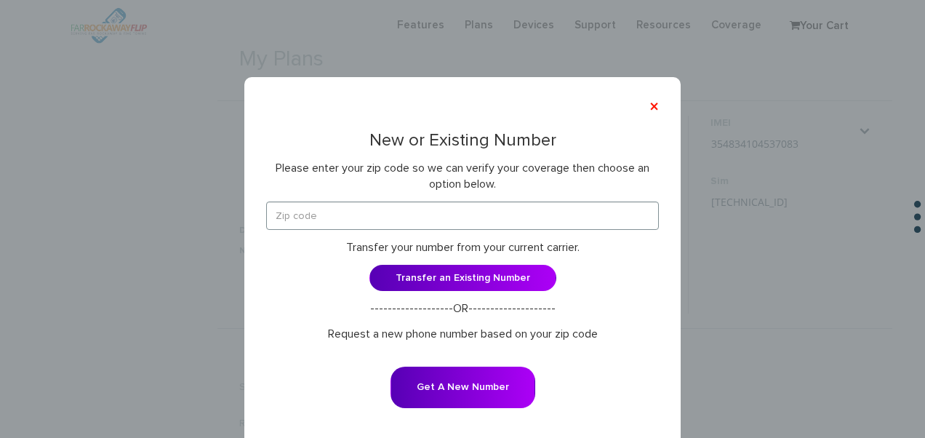
click at [409, 196] on div "New or Existing Number Please enter your zip code so we can verify your coverag…" at bounding box center [462, 279] width 393 height 297
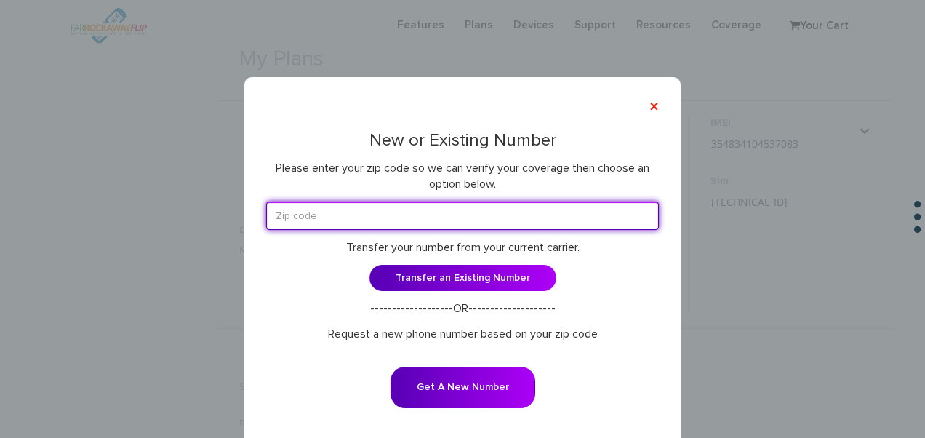
click at [410, 202] on input "text" at bounding box center [462, 216] width 393 height 28
type input "10314"
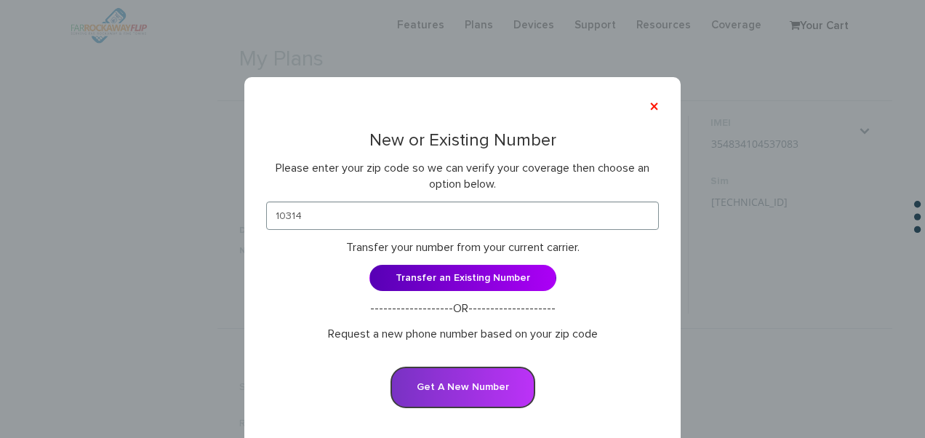
click at [431, 388] on button "Get A New Number" at bounding box center [463, 387] width 145 height 41
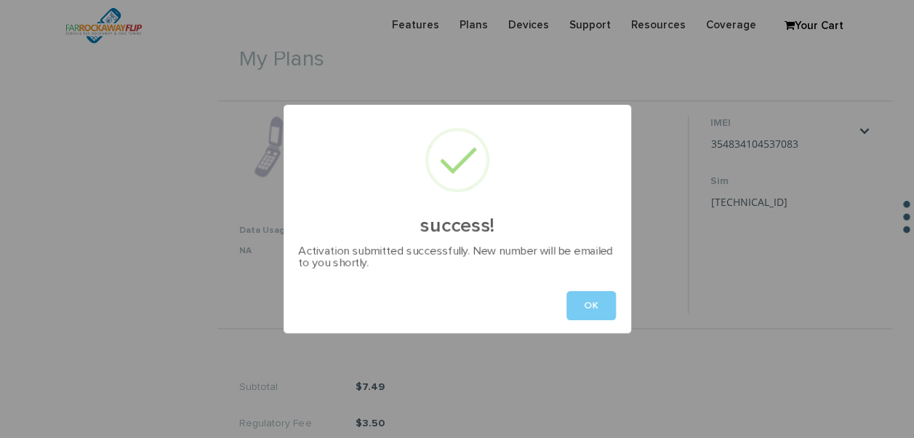
click at [572, 311] on button "OK" at bounding box center [591, 305] width 49 height 29
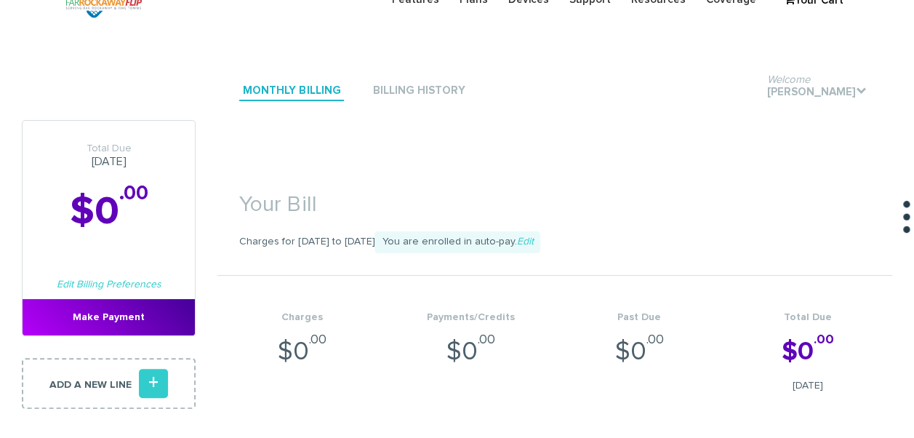
scroll to position [0, 0]
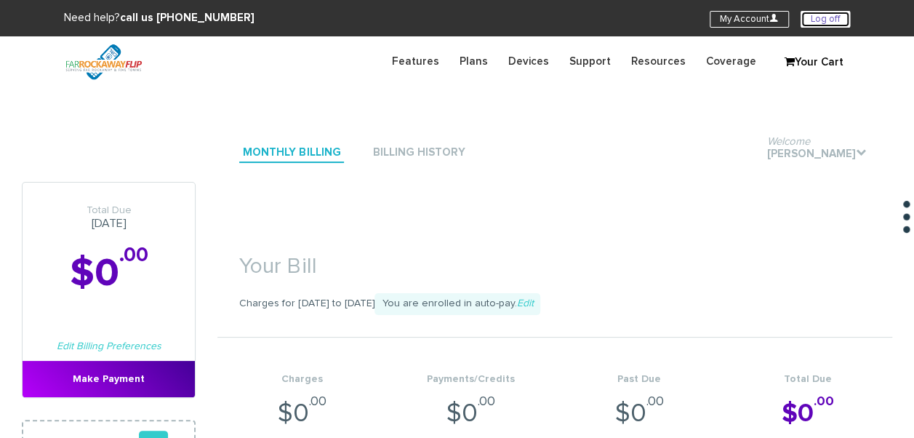
click at [846, 23] on link "Log off" at bounding box center [825, 19] width 49 height 17
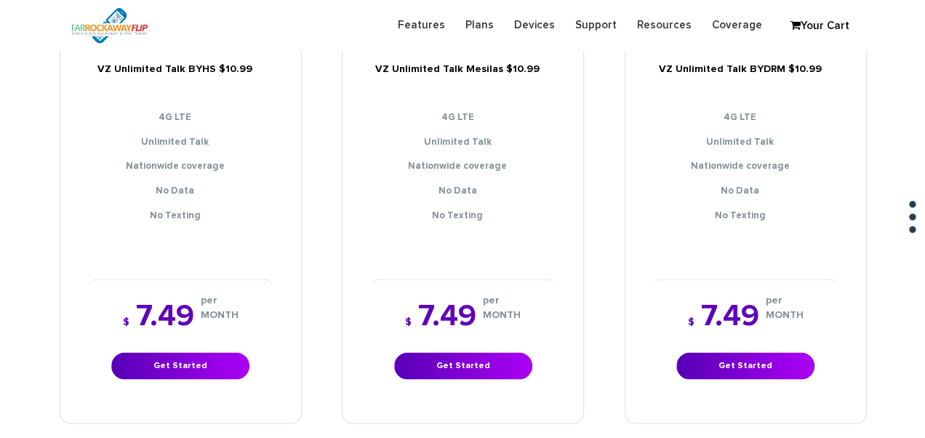
scroll to position [1237, 0]
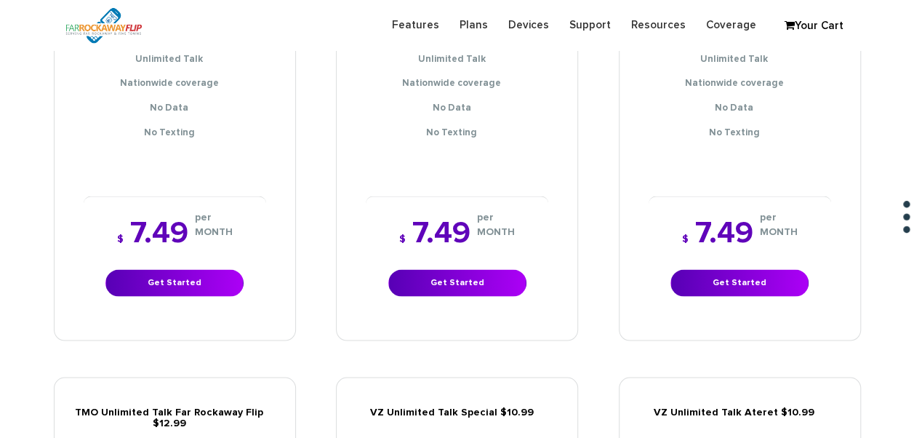
click at [188, 250] on div "$ 7.49 per MONTH Get Started" at bounding box center [175, 257] width 183 height 122
click at [186, 269] on link "Get Started" at bounding box center [174, 282] width 138 height 27
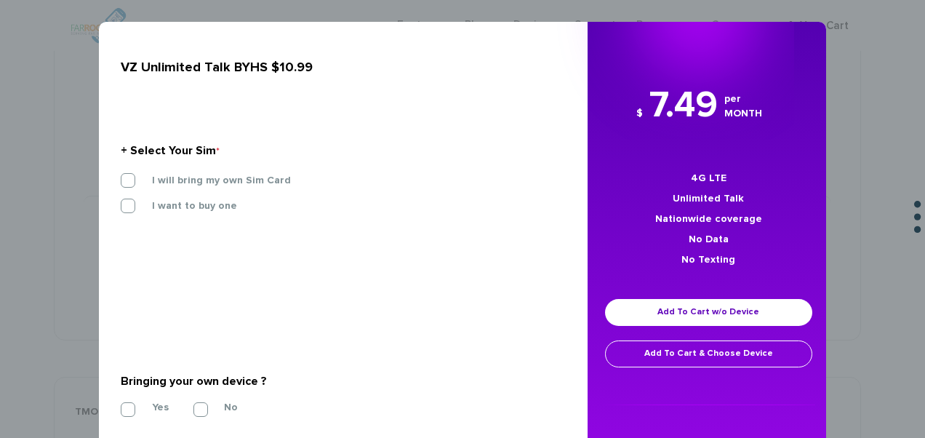
click at [211, 194] on div "I will bring my own Sim Card" at bounding box center [338, 185] width 456 height 25
click at [202, 190] on div "I will bring my own Sim Card" at bounding box center [338, 185] width 456 height 25
click at [206, 184] on label "I will bring my own Sim Card" at bounding box center [210, 180] width 161 height 13
click at [121, 176] on input "I will bring my own Sim Card" at bounding box center [121, 176] width 0 height 0
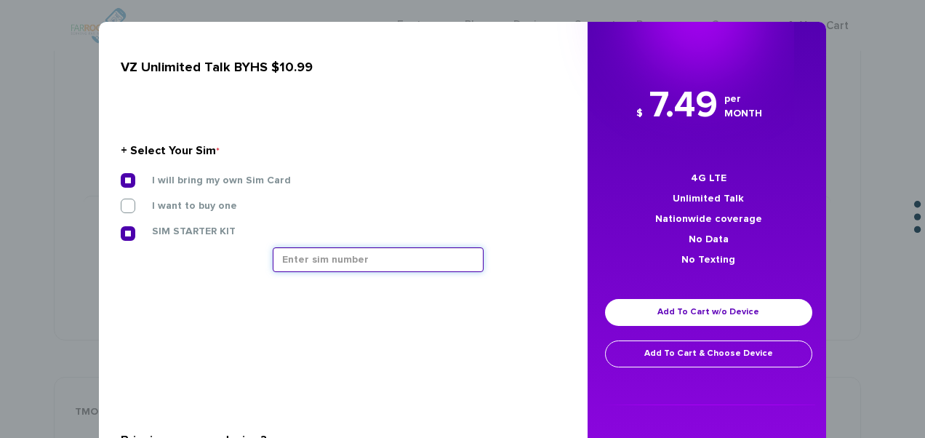
click at [281, 250] on input "text" at bounding box center [378, 259] width 211 height 25
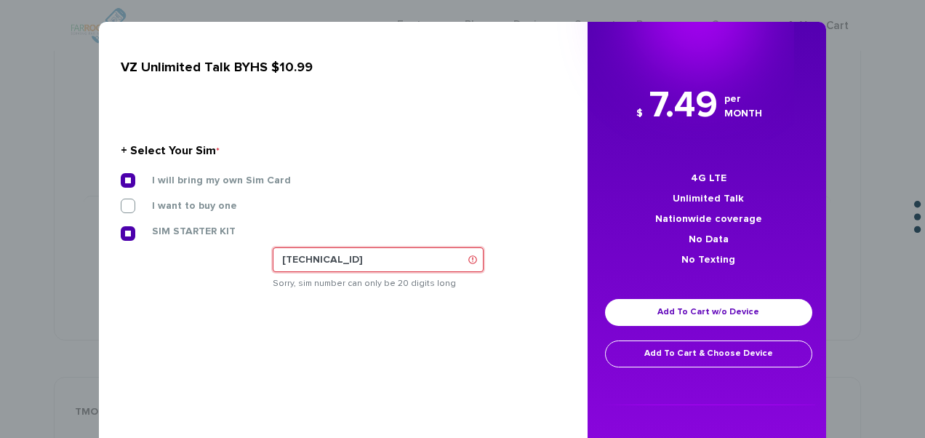
scroll to position [145, 0]
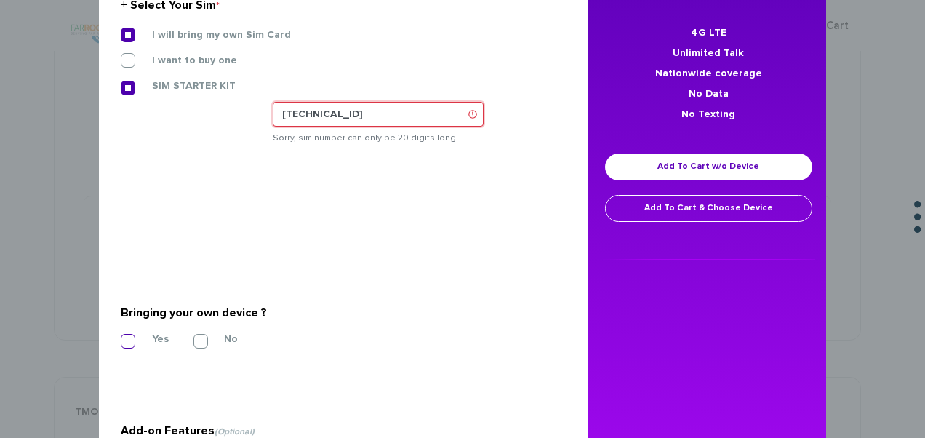
type input "89148000011835956101"
click at [132, 338] on section "Bringing your own device ? * Yes No" at bounding box center [338, 324] width 434 height 118
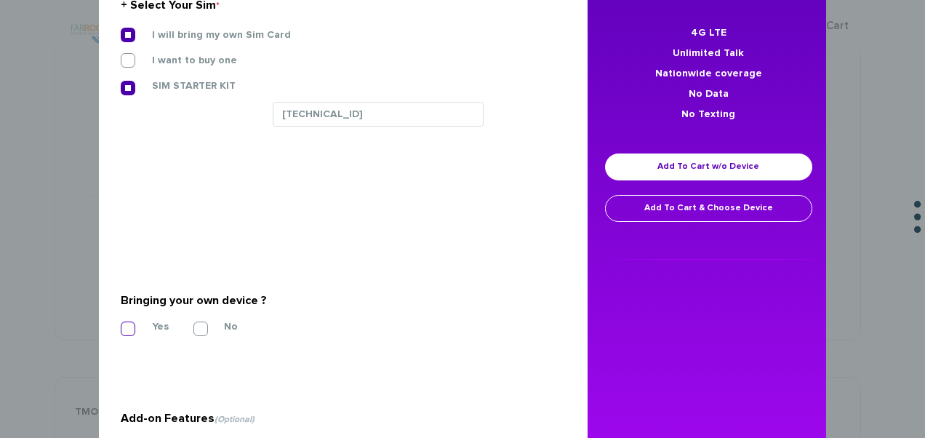
click at [130, 326] on label "Yes" at bounding box center [149, 326] width 39 height 13
click at [121, 324] on input "Yes" at bounding box center [121, 324] width 0 height 0
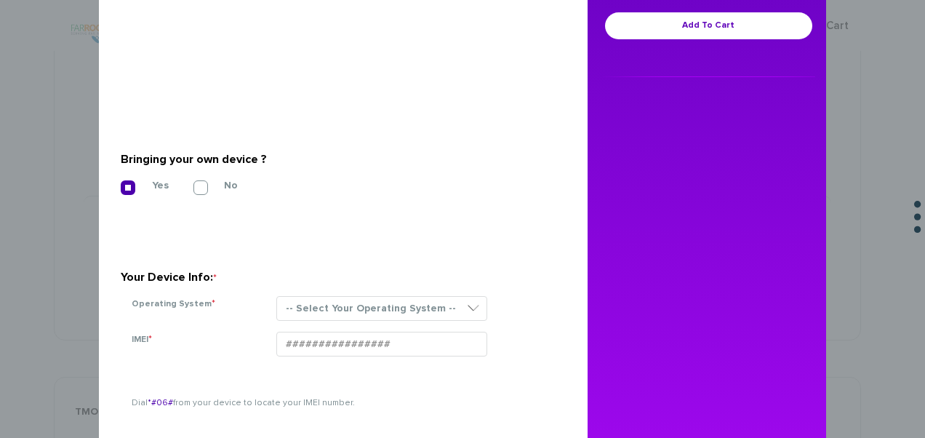
scroll to position [291, 0]
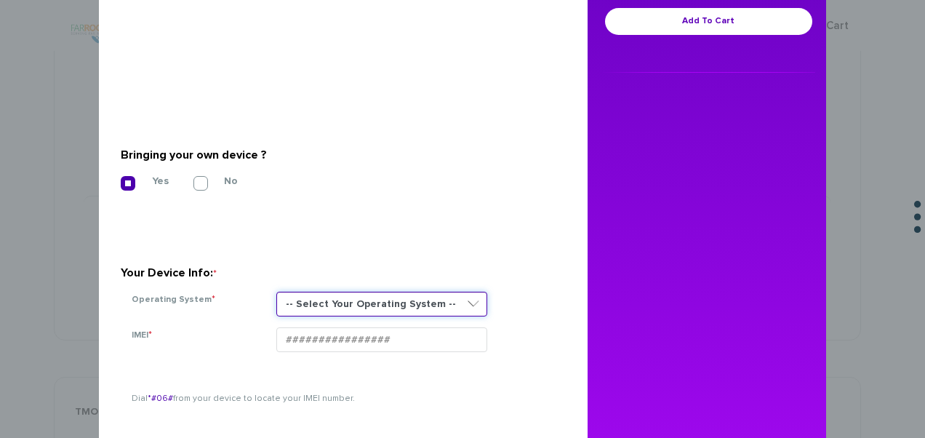
click at [351, 298] on select "-- Select Your Operating System -- ANDROID BLACKBERRY IOS NONE (BASIC PHONE) WI…" at bounding box center [381, 304] width 211 height 25
select select "NONE (BASIC PHONE)"
click at [276, 292] on select "-- Select Your Operating System -- ANDROID BLACKBERRY IOS NONE (BASIC PHONE) WI…" at bounding box center [381, 304] width 211 height 25
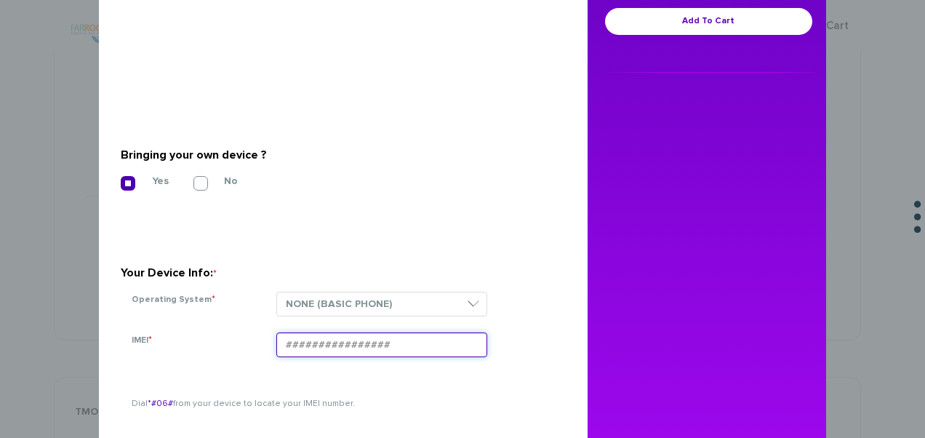
drag, startPoint x: 306, startPoint y: 357, endPoint x: 290, endPoint y: 338, distance: 24.9
paste input "354834100079908"
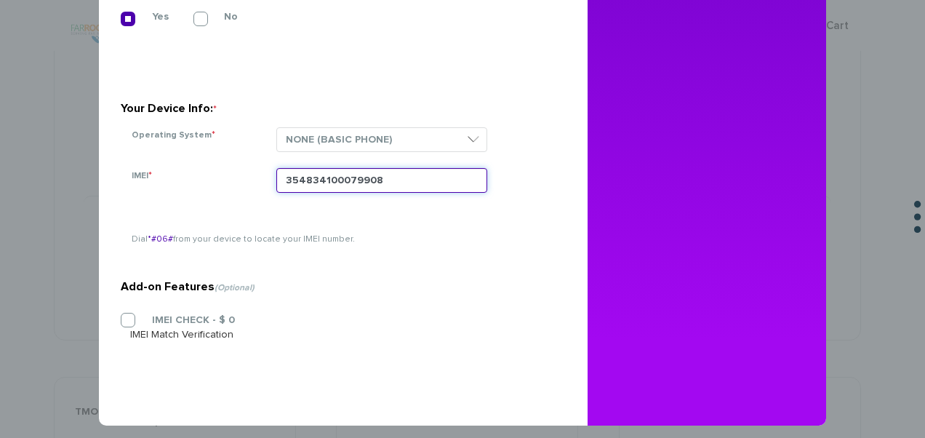
scroll to position [464, 0]
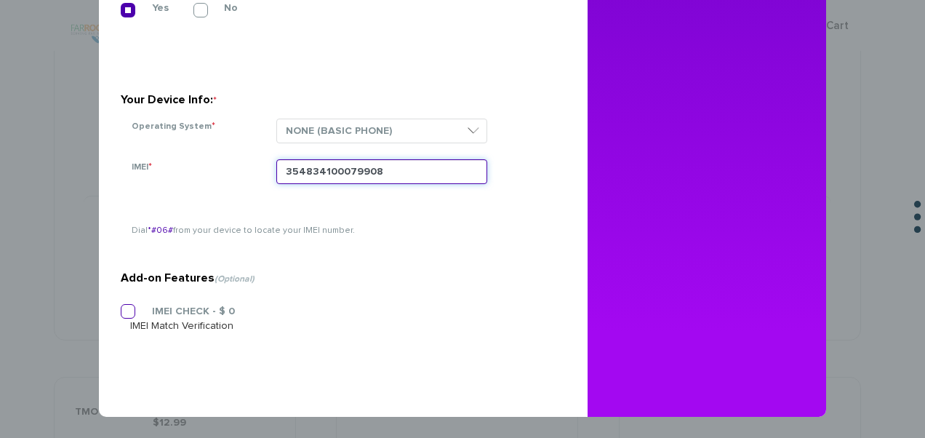
type input "354834100079908"
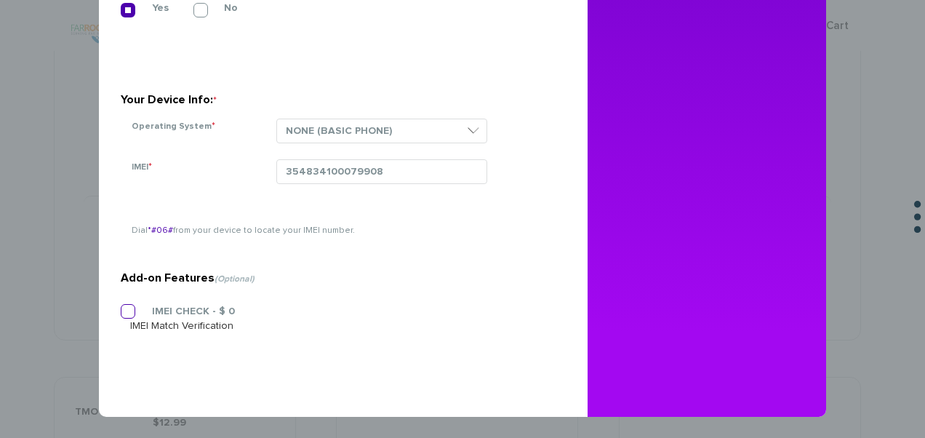
click at [154, 314] on label "IMEI CHECK - $ 0" at bounding box center [182, 311] width 105 height 13
click at [121, 307] on input "IMEI CHECK - $ 0" at bounding box center [121, 307] width 0 height 0
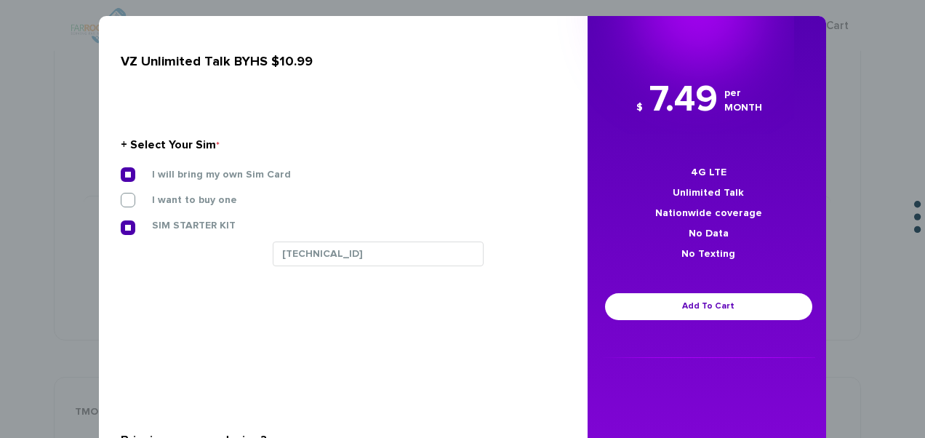
scroll to position [0, 0]
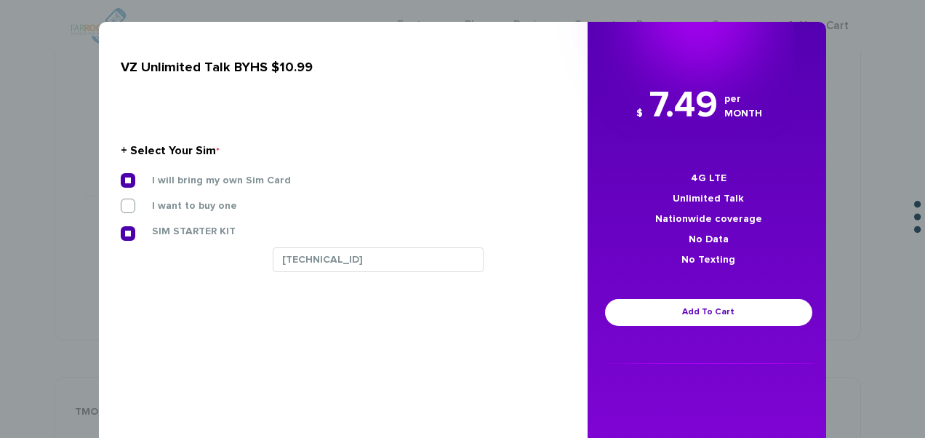
click at [666, 332] on div "$ 7.49 per MONTH 4G LTE Unlimited Talk Nationwide coverage No Data No Texting A…" at bounding box center [709, 222] width 242 height 284
click at [668, 320] on link "Add To Cart" at bounding box center [708, 312] width 207 height 27
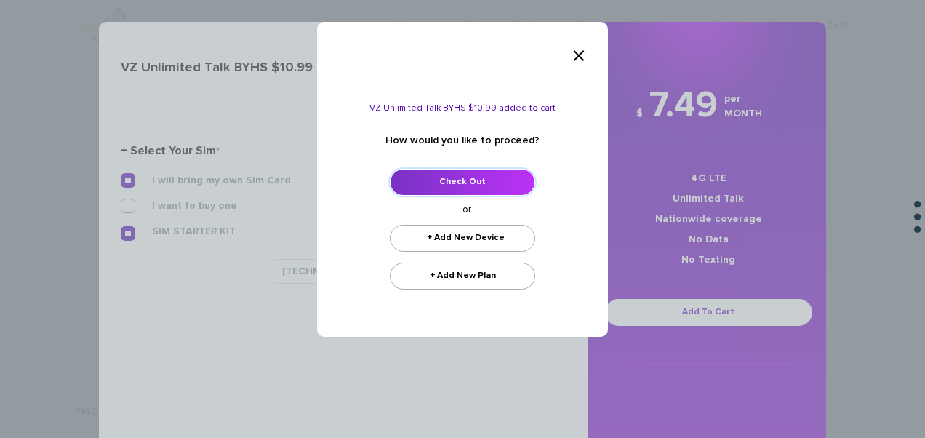
click at [522, 177] on link "Check Out" at bounding box center [462, 182] width 145 height 27
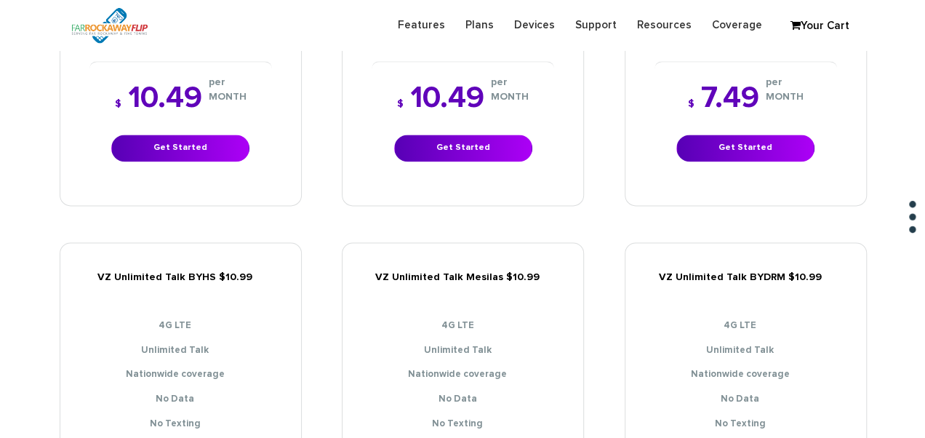
scroll to position [1237, 0]
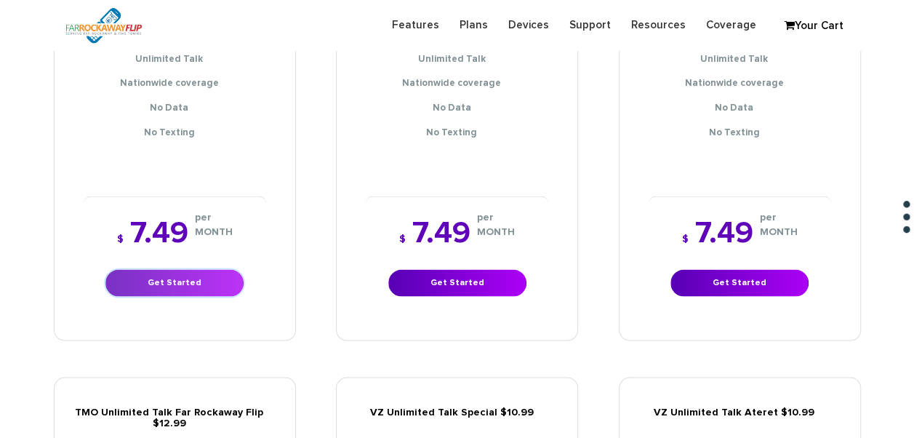
click at [205, 269] on link "Get Started" at bounding box center [174, 282] width 138 height 27
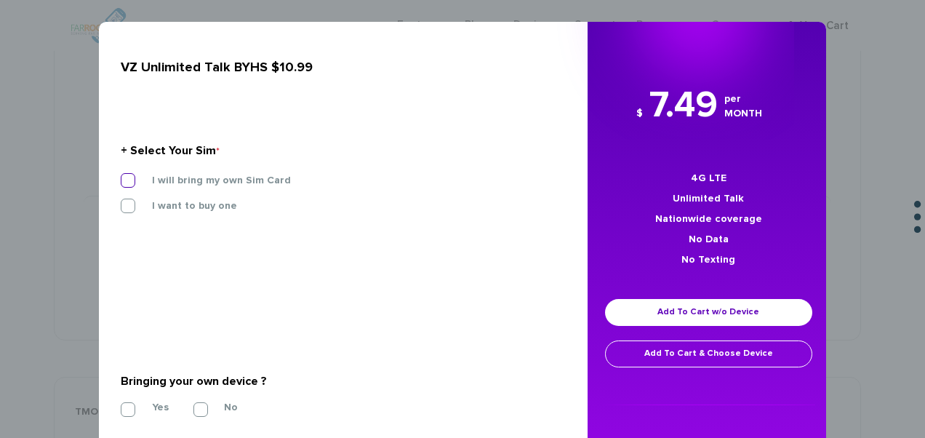
click at [231, 180] on label "I will bring my own Sim Card" at bounding box center [210, 180] width 161 height 13
click at [121, 176] on input "I will bring my own Sim Card" at bounding box center [121, 176] width 0 height 0
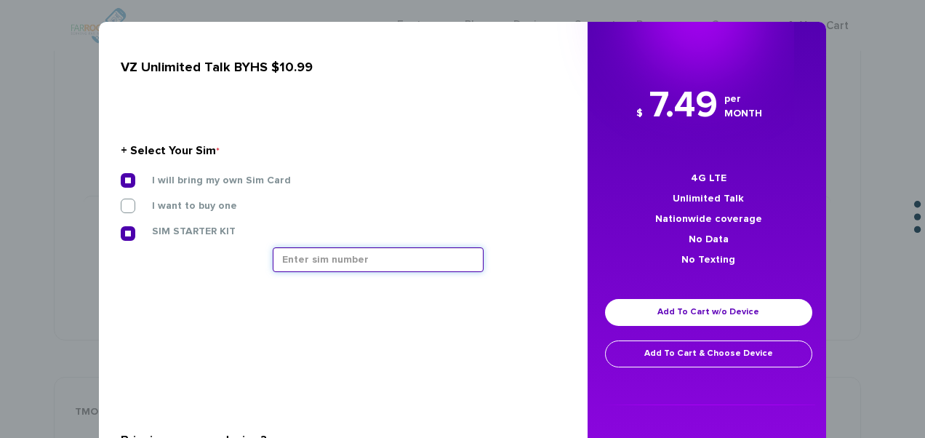
click at [290, 251] on input "text" at bounding box center [378, 259] width 211 height 25
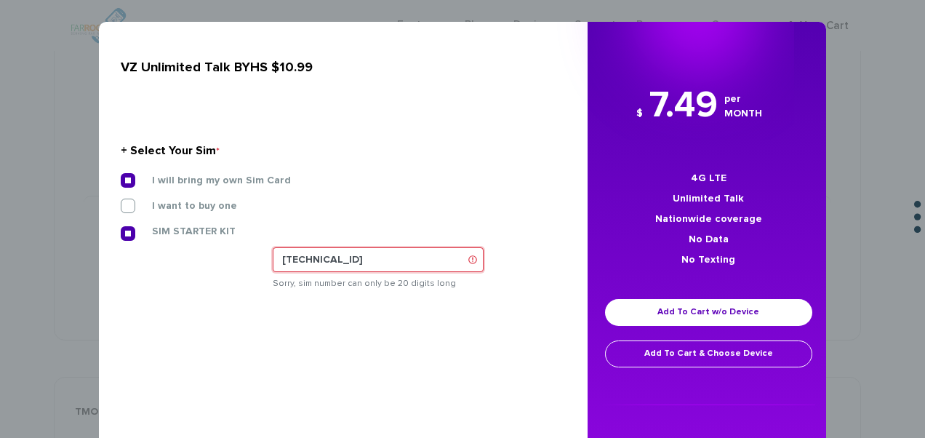
type input "89148000011835956101"
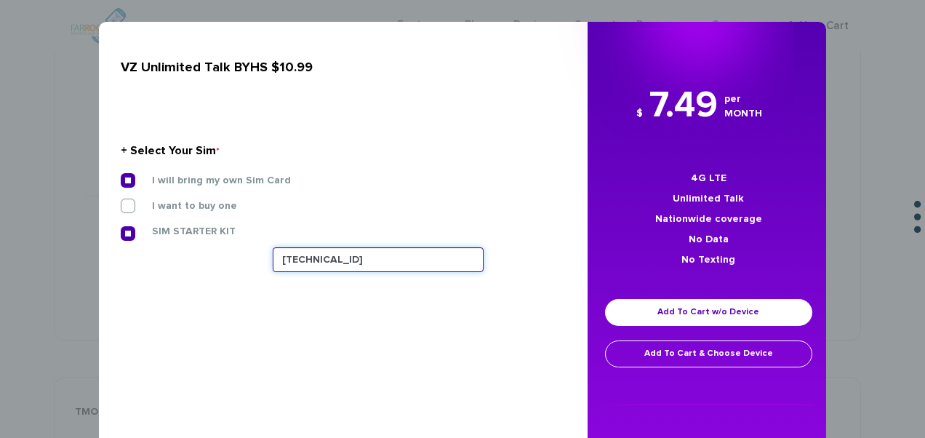
scroll to position [145, 0]
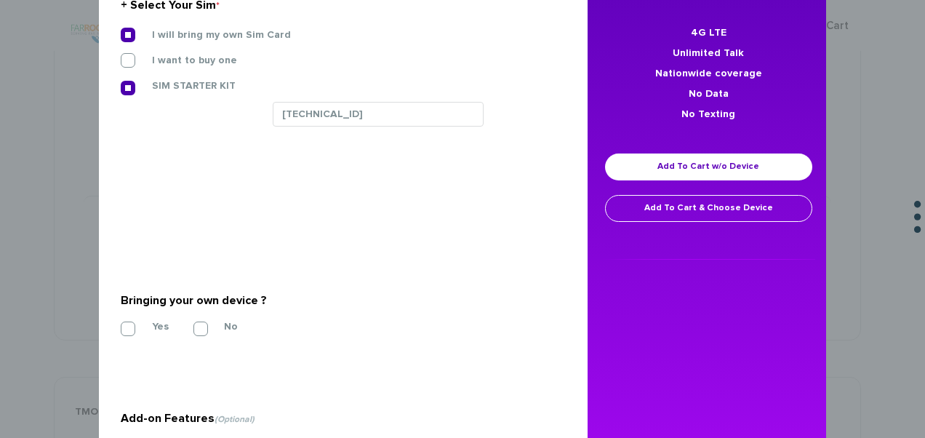
click at [137, 333] on div "Yes No" at bounding box center [338, 326] width 434 height 15
click at [138, 331] on label "Yes" at bounding box center [149, 326] width 39 height 13
click at [121, 324] on input "Yes" at bounding box center [121, 324] width 0 height 0
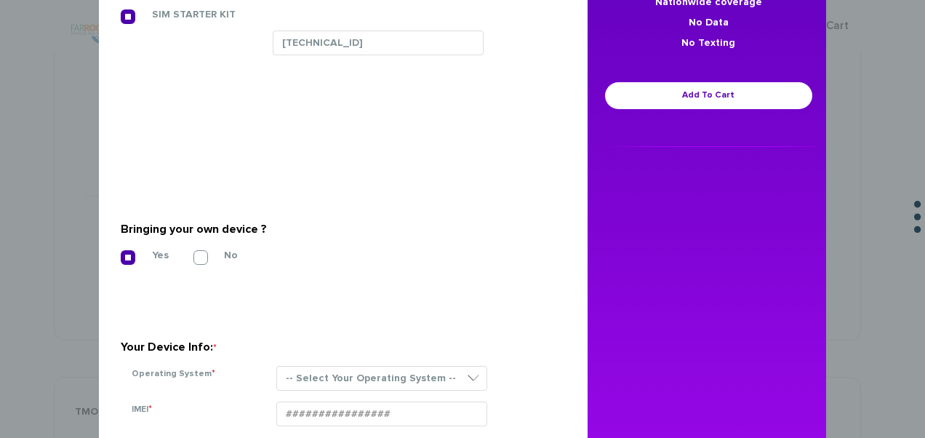
scroll to position [364, 0]
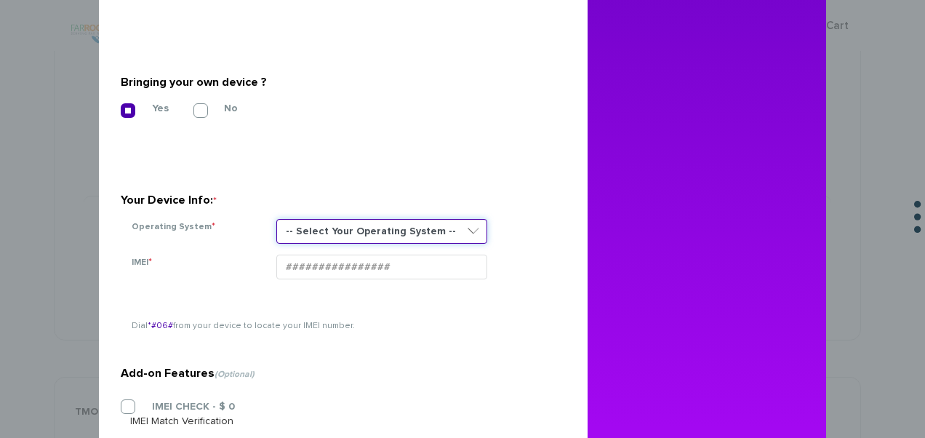
click at [333, 227] on select "-- Select Your Operating System -- ANDROID BLACKBERRY IOS NONE (BASIC PHONE) WI…" at bounding box center [381, 231] width 211 height 25
select select "NONE (BASIC PHONE)"
click at [276, 219] on select "-- Select Your Operating System -- ANDROID BLACKBERRY IOS NONE (BASIC PHONE) WI…" at bounding box center [381, 231] width 211 height 25
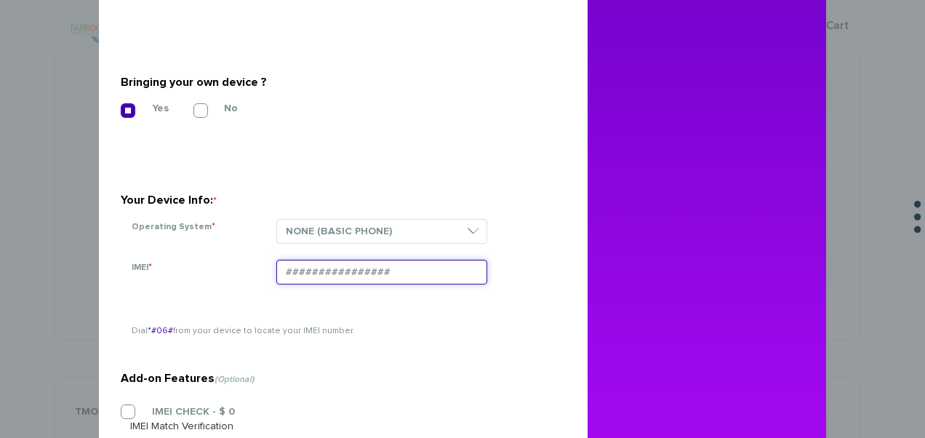
paste input "354834100079908"
type input "354834100079908"
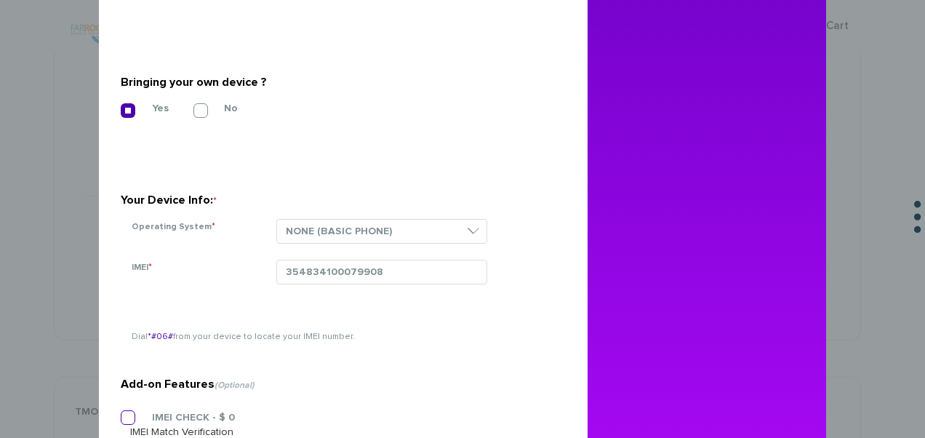
click at [152, 415] on label "IMEI CHECK - $ 0" at bounding box center [182, 417] width 105 height 13
click at [121, 413] on input "IMEI CHECK - $ 0" at bounding box center [121, 413] width 0 height 0
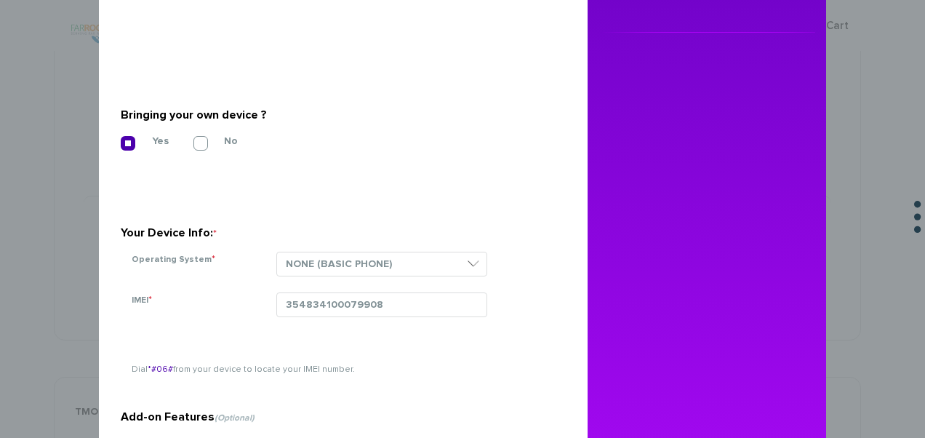
scroll to position [218, 0]
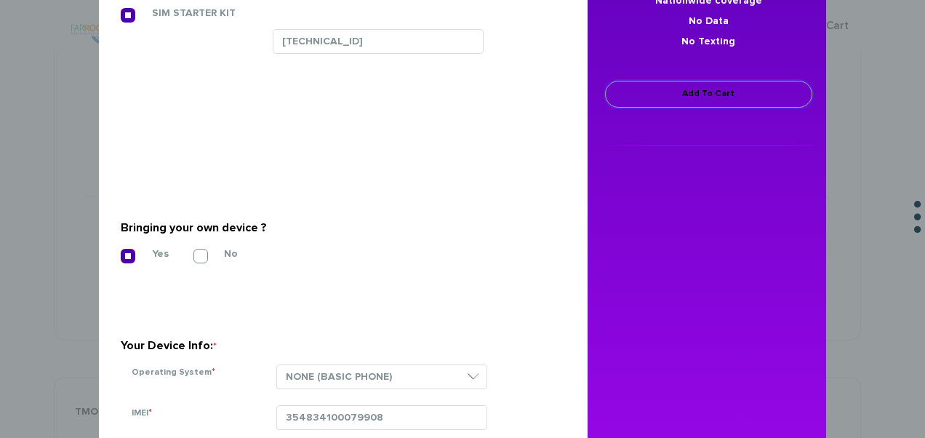
click at [713, 87] on link "Add To Cart" at bounding box center [708, 94] width 207 height 27
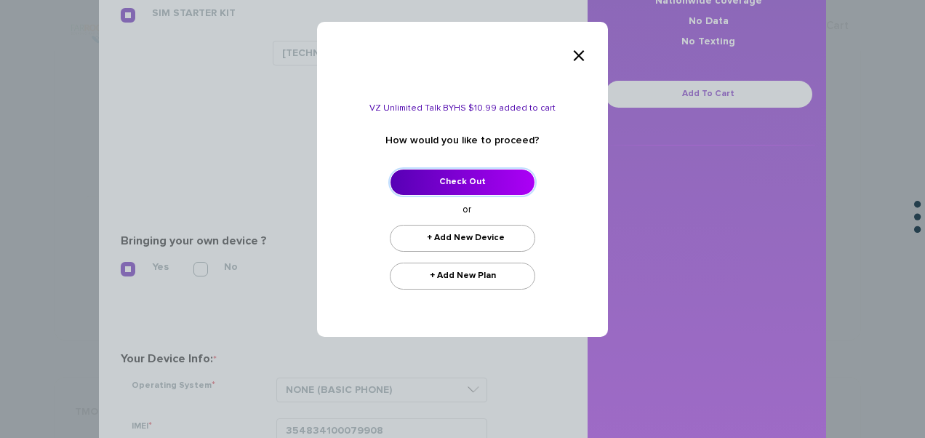
click at [493, 179] on link "Check Out" at bounding box center [462, 182] width 145 height 27
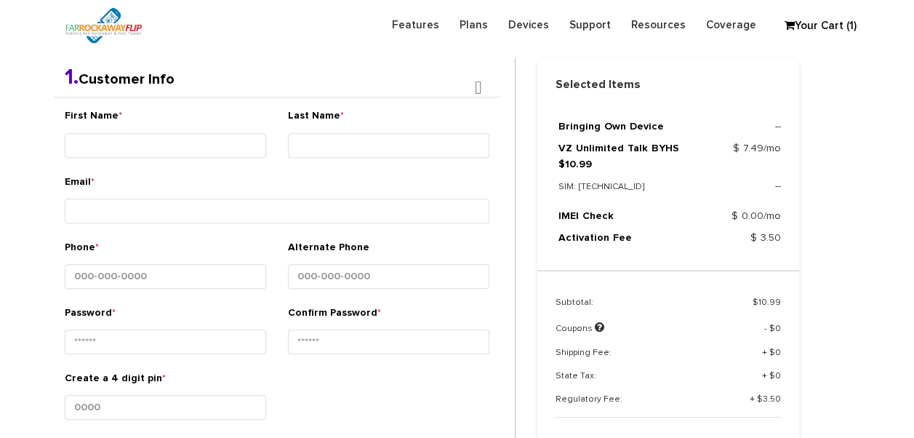
click at [113, 155] on div "First Name *" at bounding box center [166, 135] width 202 height 55
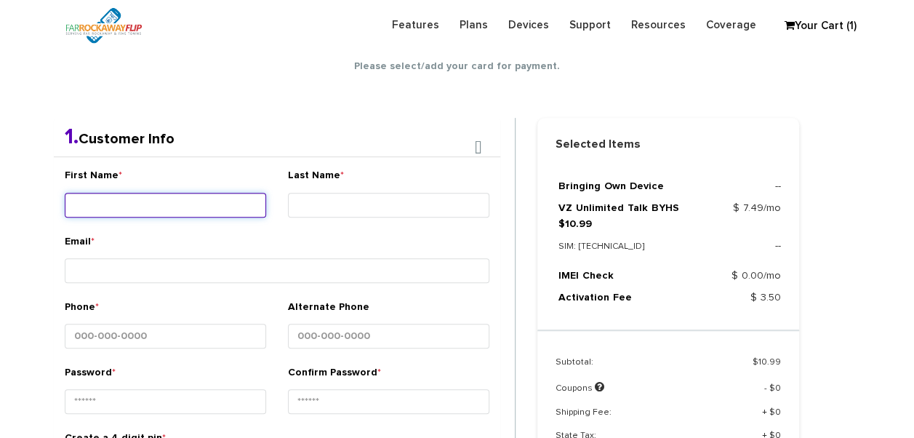
click at [127, 200] on input "First Name *" at bounding box center [166, 205] width 202 height 25
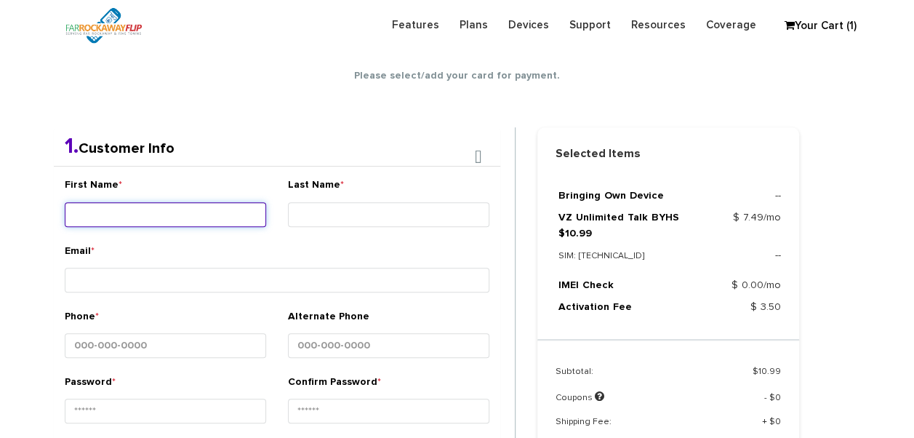
scroll to position [256, 0]
type input "raitzy"
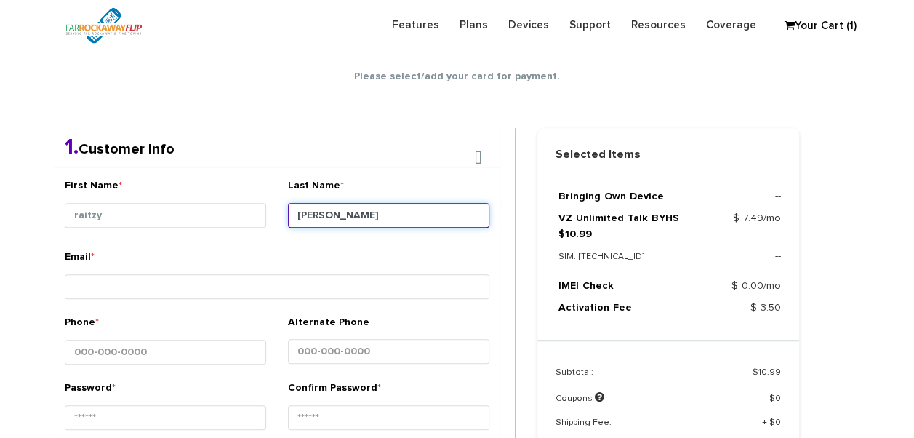
type input "[PERSON_NAME]"
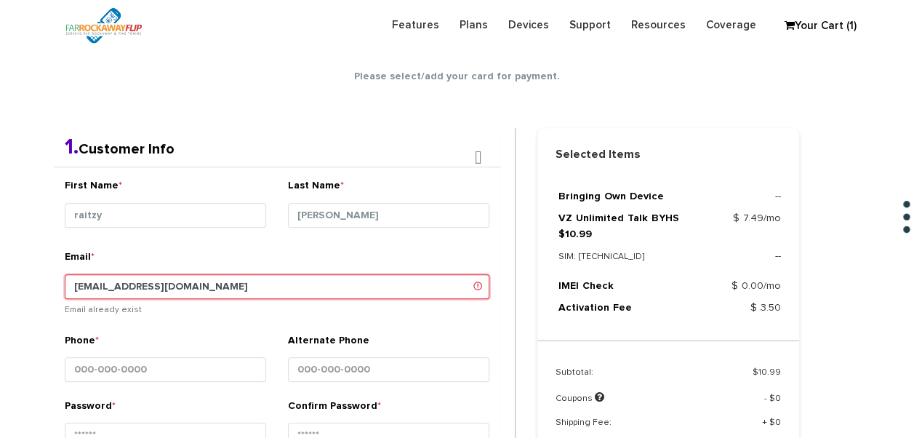
click at [129, 279] on input "tlieber61+83@gmail.com" at bounding box center [277, 286] width 425 height 25
type input "tlieber61+84@gmail.com"
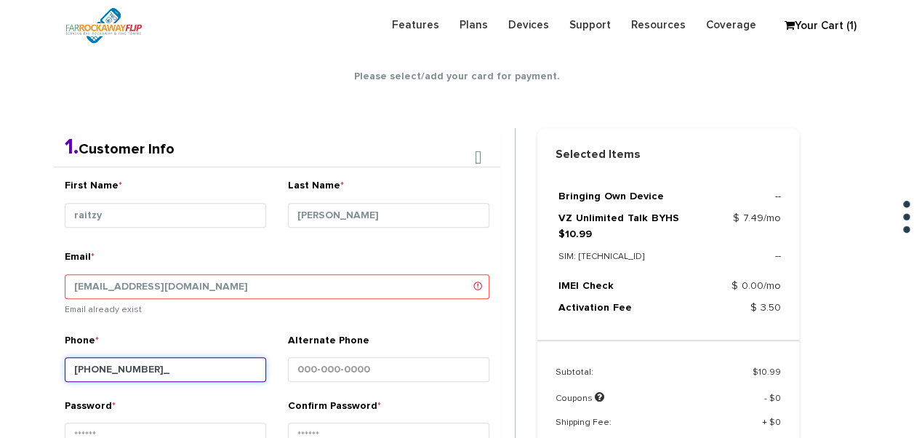
type input "718-627-3199"
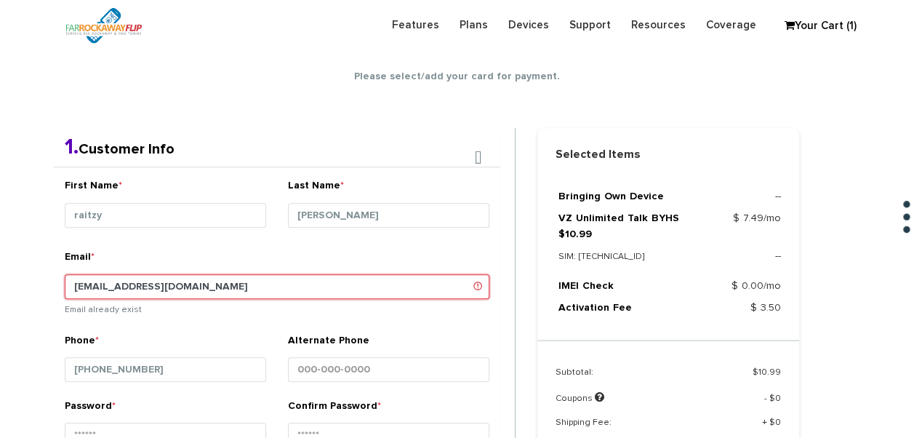
click at [129, 277] on input "tlieber61+84@gmail.com" at bounding box center [277, 286] width 425 height 25
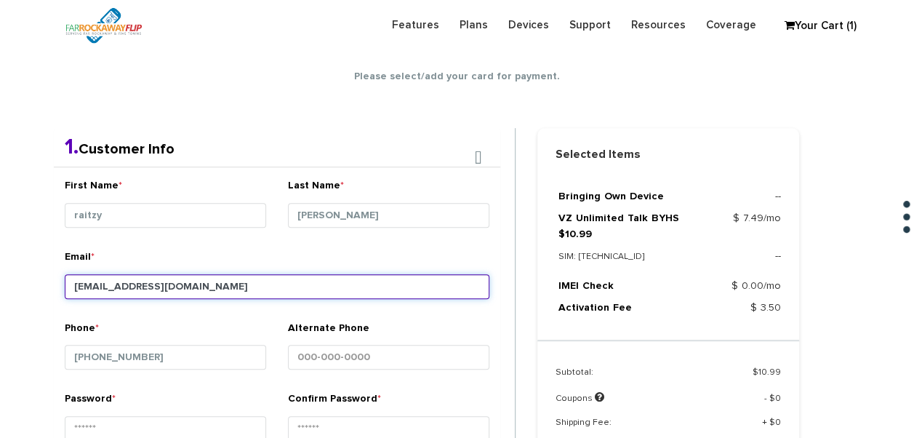
type input "[EMAIL_ADDRESS][DOMAIN_NAME]"
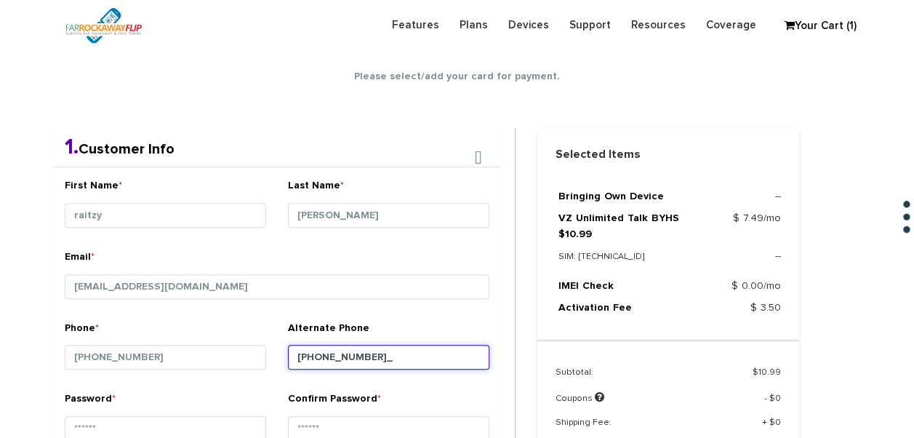
type input "929-318-4190"
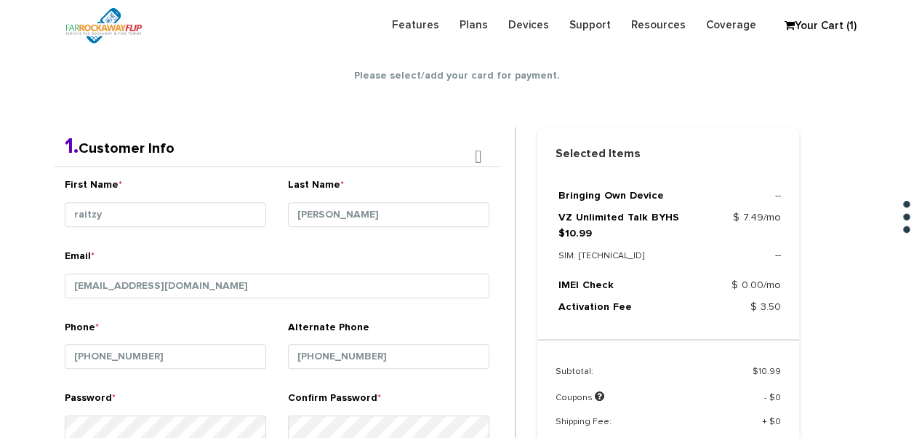
scroll to position [534, 0]
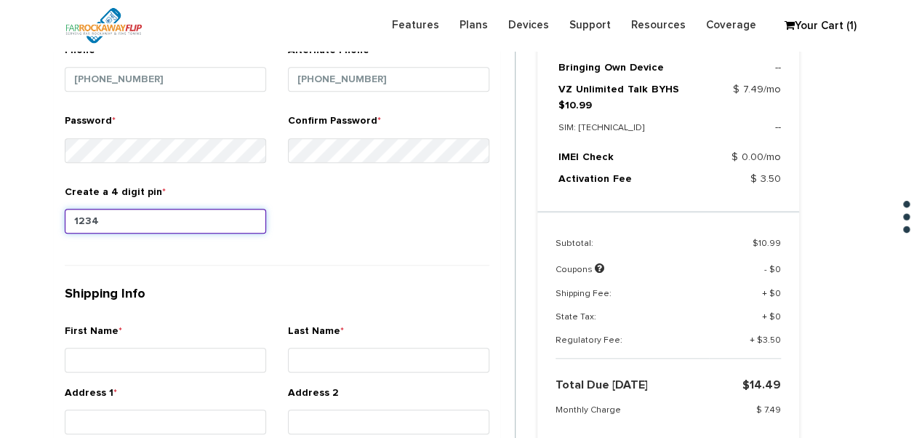
type input "1234"
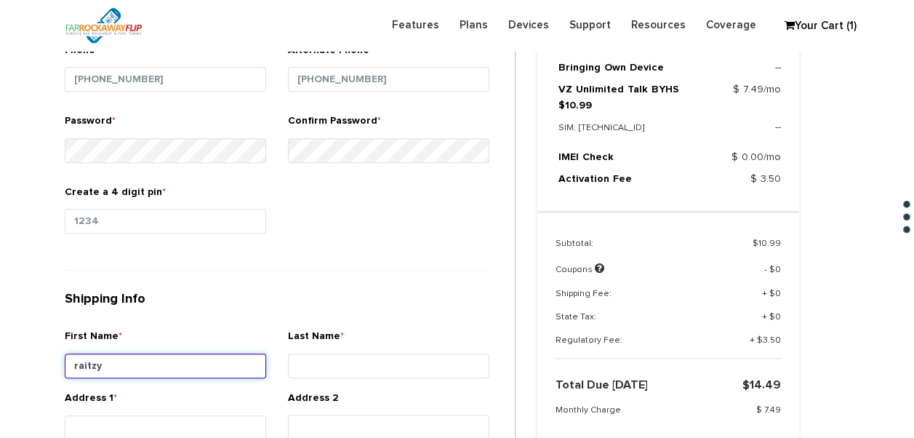
type input "raitzy"
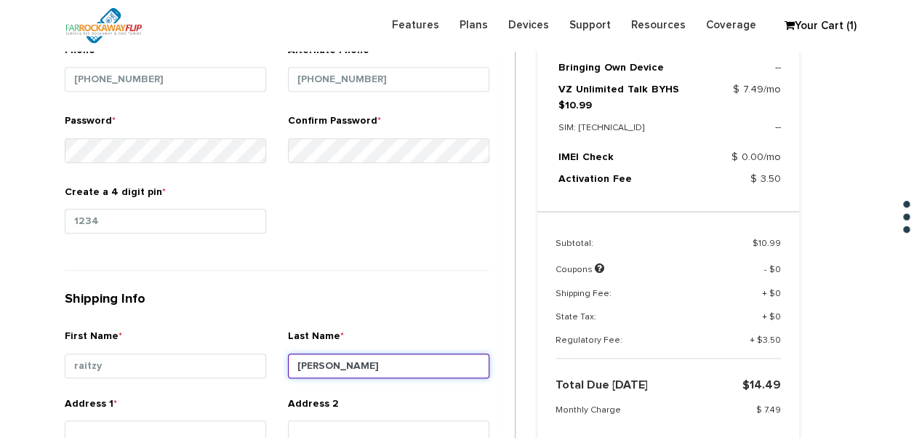
type input "godfrey"
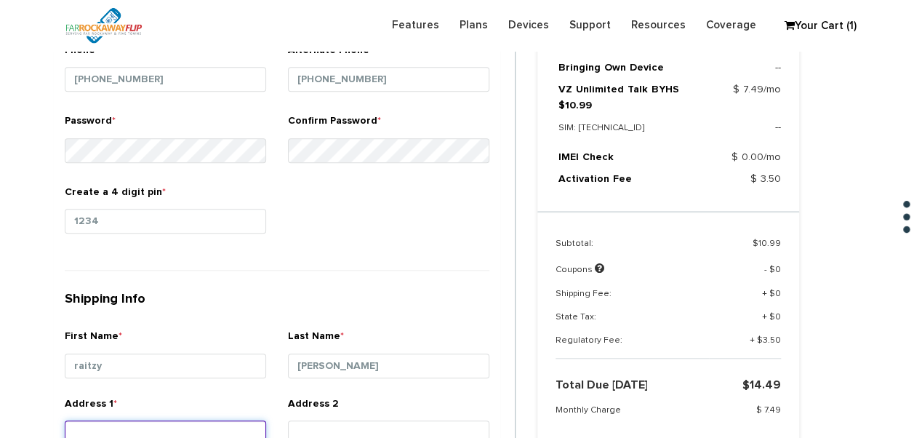
scroll to position [538, 0]
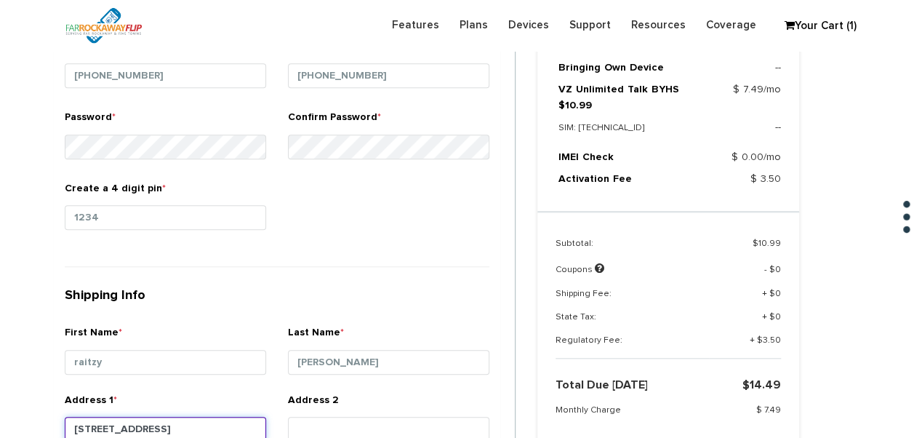
type input "1784 east 7th st"
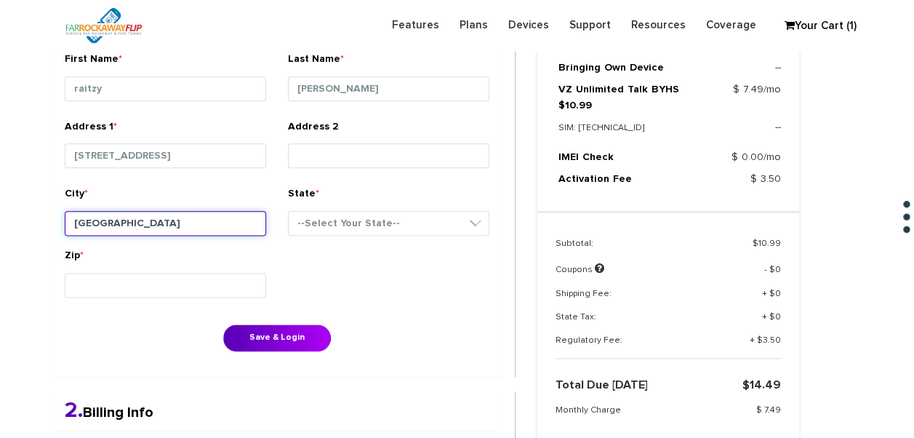
type input "brooklyn"
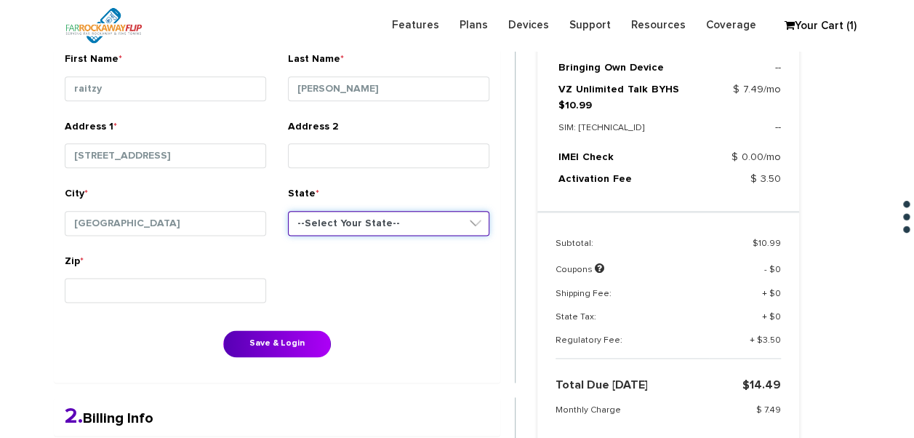
click at [311, 220] on select "--Select Your State-- District of Columbia Alabama Alaska Arizona Arkansas Cali…" at bounding box center [389, 223] width 202 height 25
select select "NY"
click at [288, 211] on select "--Select Your State-- District of Columbia Alabama Alaska Arizona Arkansas Cali…" at bounding box center [389, 223] width 202 height 25
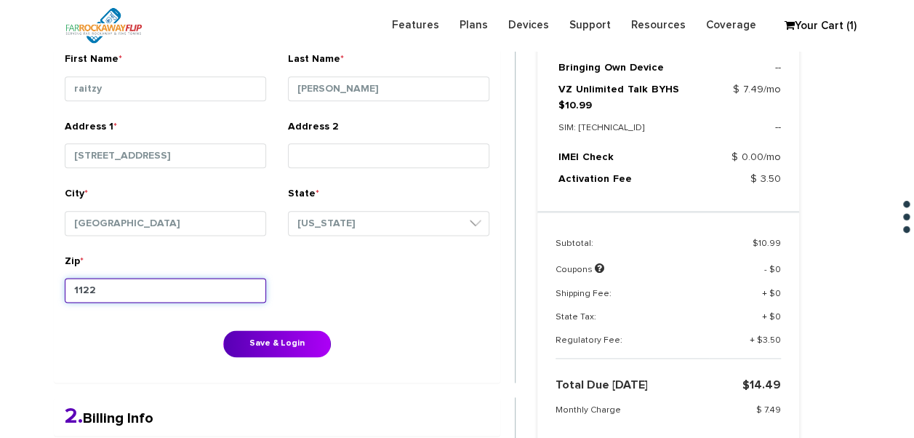
type input "11223"
click at [223, 330] on button "Save & Login" at bounding box center [277, 343] width 108 height 27
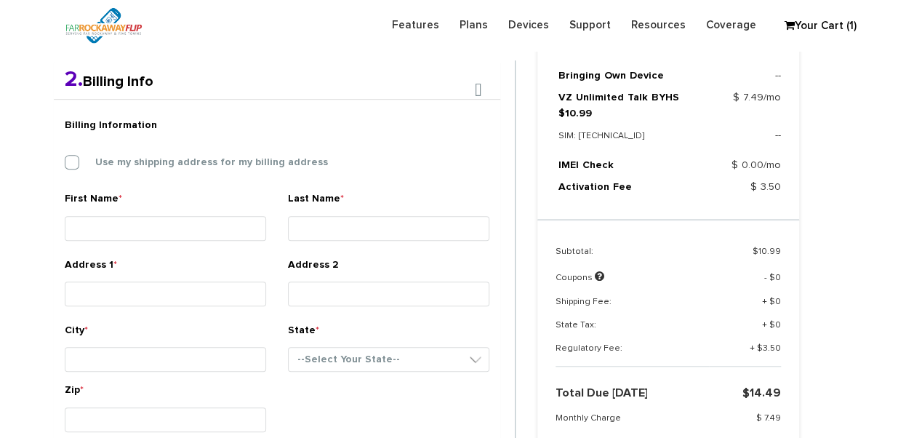
click at [134, 151] on div "Billing Information Use my shipping address for my billing address" at bounding box center [277, 151] width 447 height 81
click at [136, 156] on label "Use my shipping address for my billing address" at bounding box center [200, 162] width 255 height 13
click at [65, 158] on input "Use my shipping address for my billing address" at bounding box center [65, 158] width 0 height 0
type input "raitzy"
type input "[PERSON_NAME]"
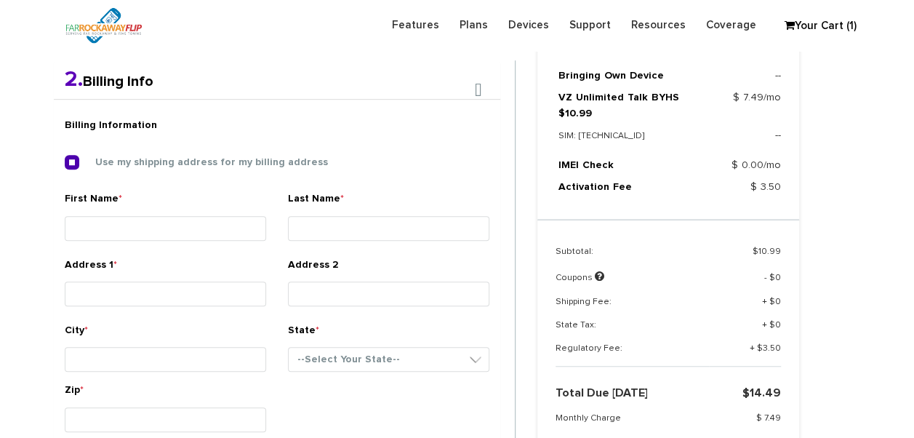
type input "[STREET_ADDRESS]"
type input "[GEOGRAPHIC_DATA]"
select select "NY"
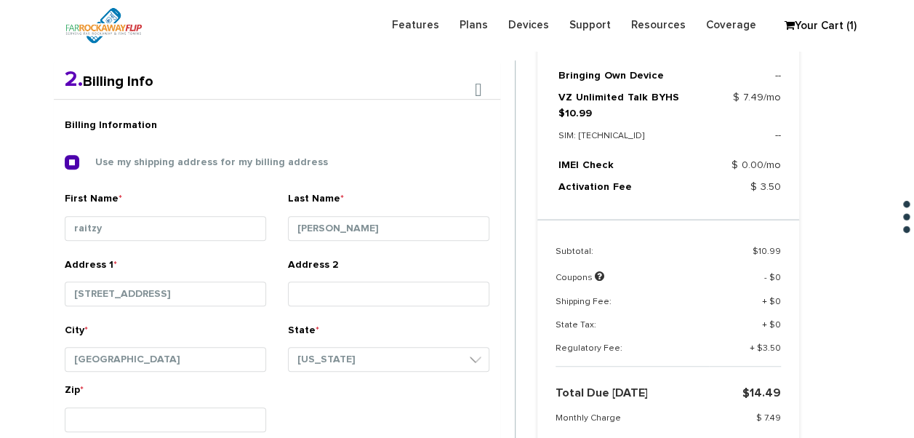
scroll to position [595, 0]
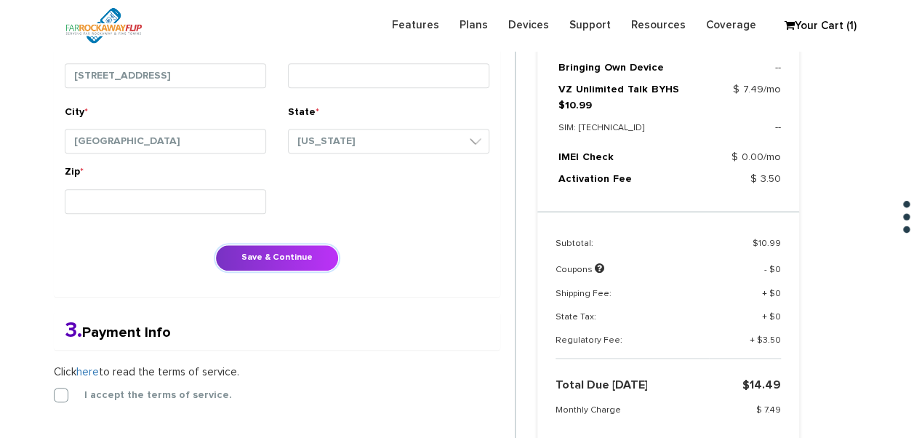
click at [253, 252] on button "Save & Continue" at bounding box center [277, 257] width 124 height 27
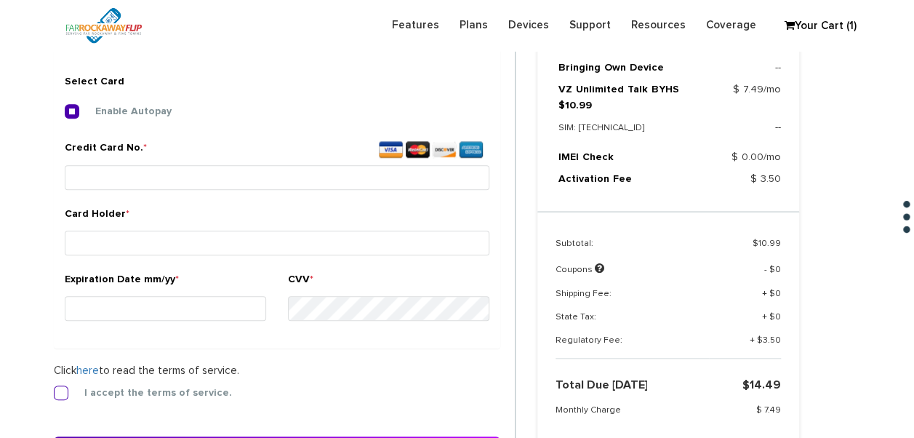
click at [63, 391] on label "I accept the terms of service." at bounding box center [147, 392] width 169 height 13
click at [54, 388] on input "I accept the terms of service." at bounding box center [54, 388] width 0 height 0
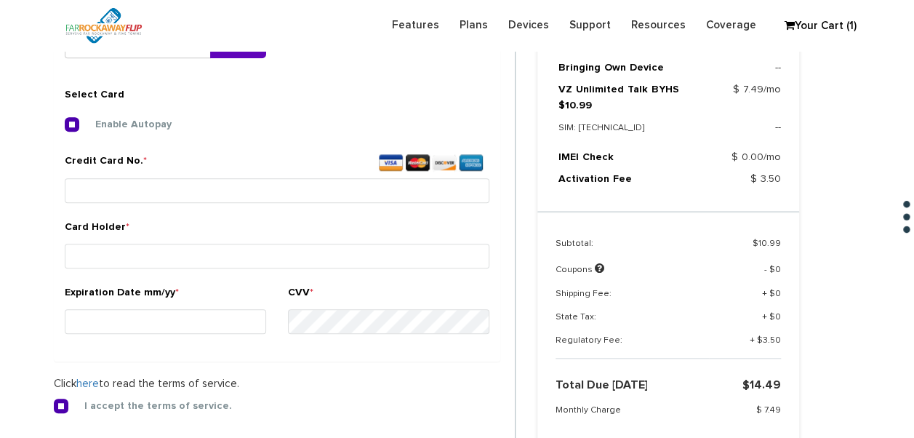
scroll to position [541, 0]
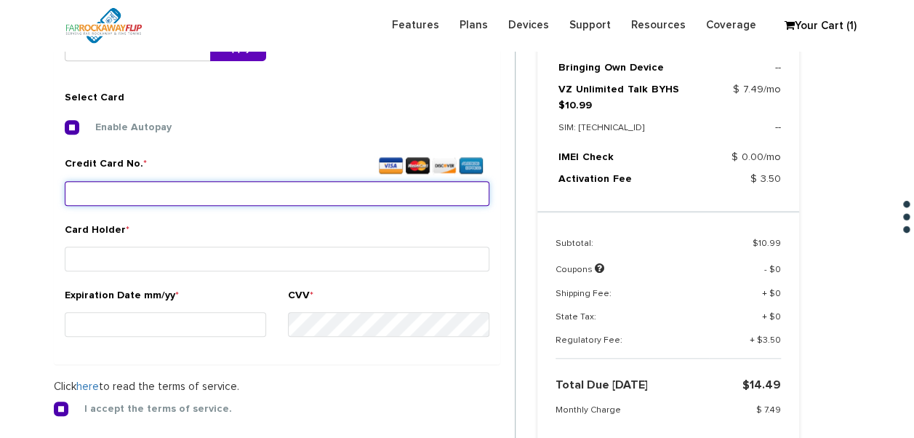
click at [292, 192] on input "Credit Card No. *" at bounding box center [277, 193] width 425 height 25
type input "5424 1815 2531 5227"
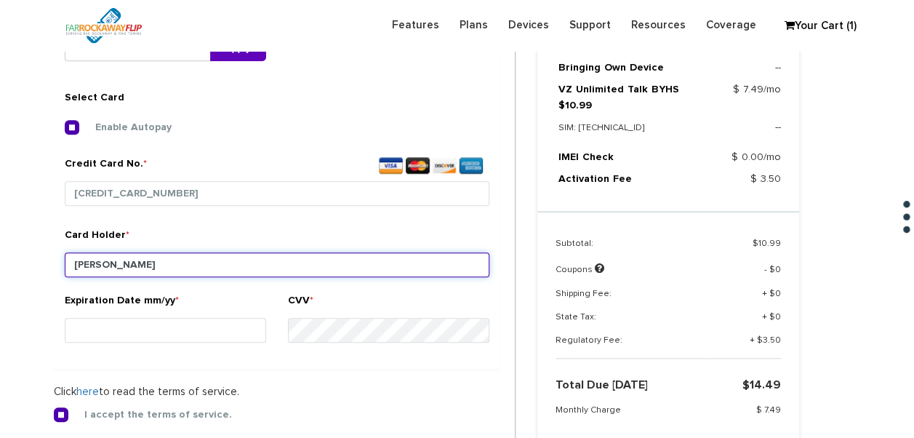
type input "[PERSON_NAME]"
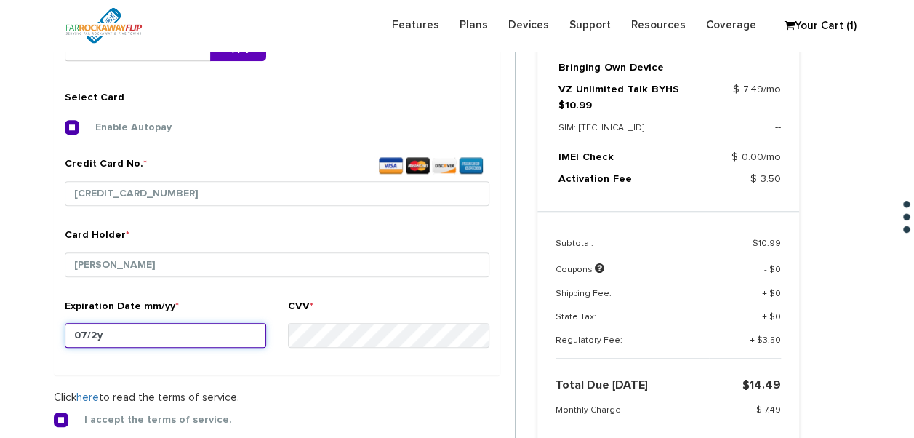
type input "07/26"
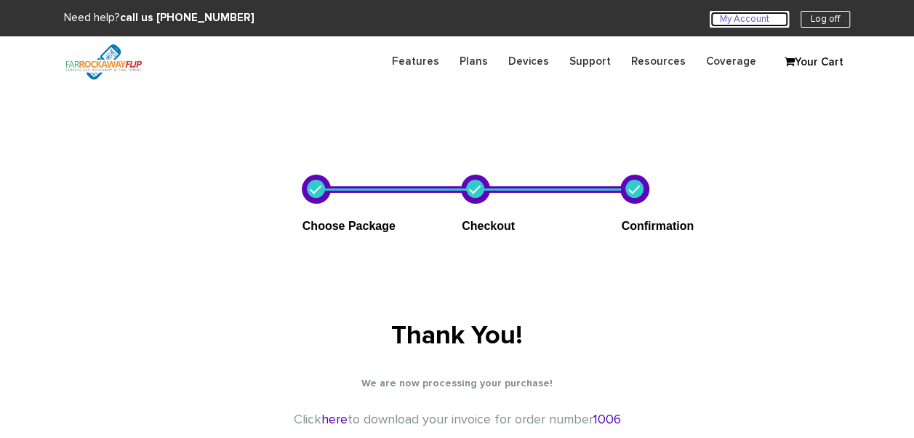
click at [727, 13] on link "My Account U" at bounding box center [749, 19] width 79 height 17
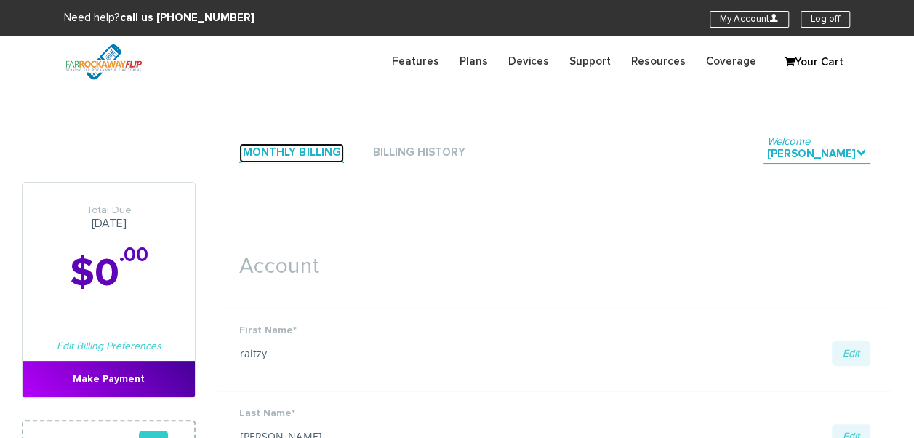
click at [292, 148] on link "Monthly Billing" at bounding box center [291, 153] width 105 height 20
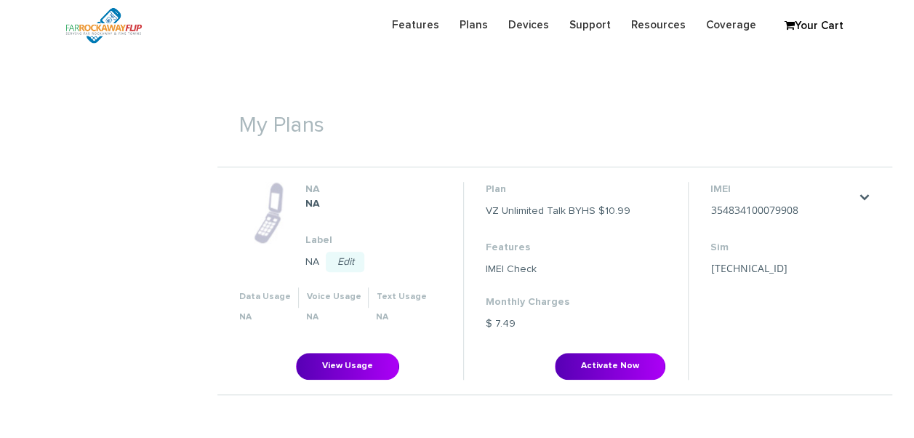
scroll to position [509, 0]
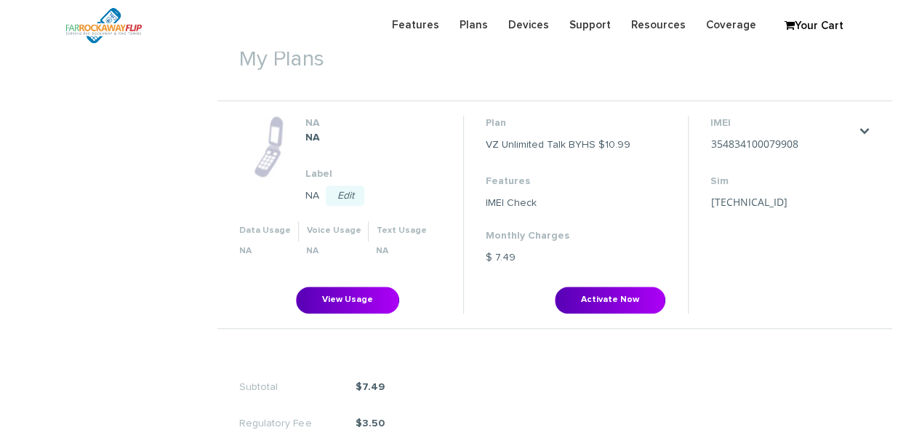
click at [612, 285] on li "Plan VZ Unlimited Talk BYHS $10.99 Features IMEI Check Monthly Charges $ 7.49 A…" at bounding box center [575, 214] width 225 height 197
click at [611, 298] on button "Activate Now" at bounding box center [610, 300] width 111 height 27
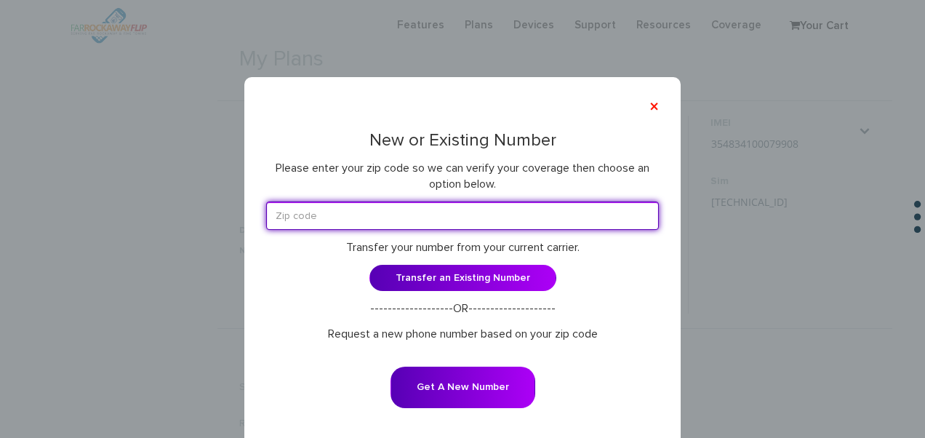
click at [470, 210] on input "text" at bounding box center [462, 216] width 393 height 28
click at [442, 217] on input "text" at bounding box center [462, 216] width 393 height 28
type input "11223"
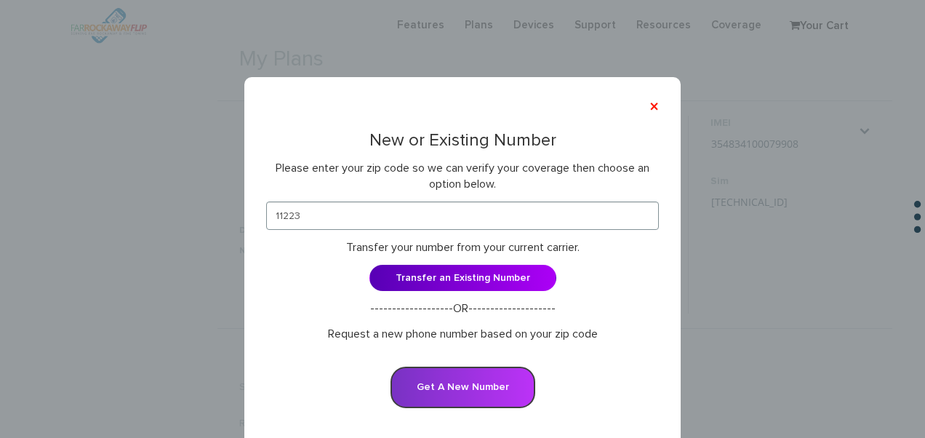
click at [420, 383] on button "Get A New Number" at bounding box center [463, 387] width 145 height 41
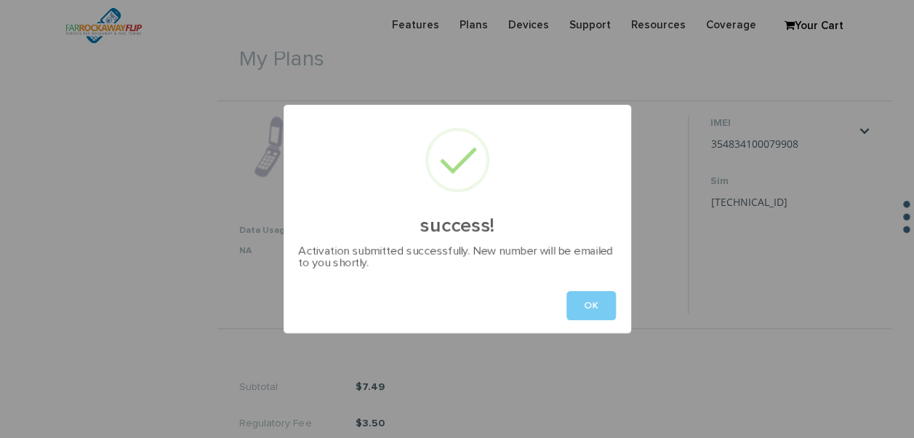
click at [589, 307] on button "OK" at bounding box center [591, 305] width 49 height 29
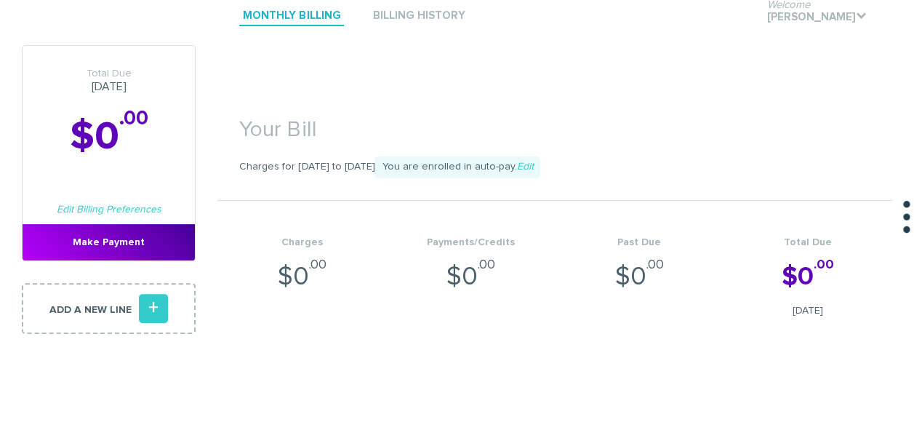
scroll to position [0, 0]
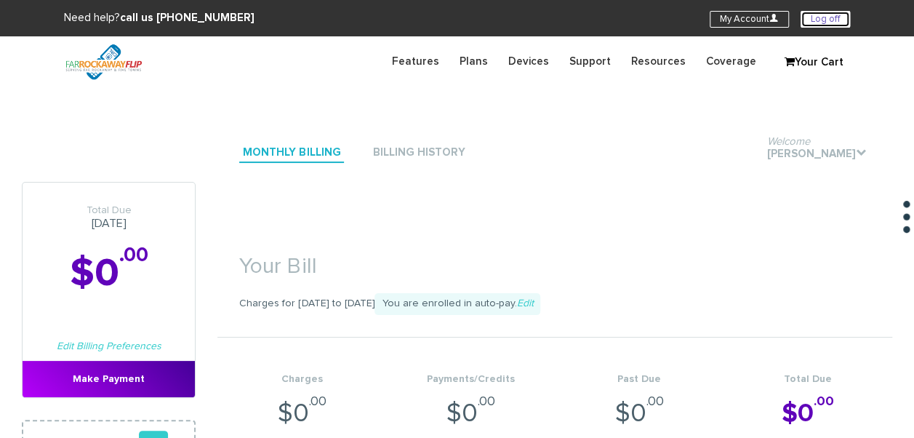
click at [821, 16] on link "Log off" at bounding box center [825, 19] width 49 height 17
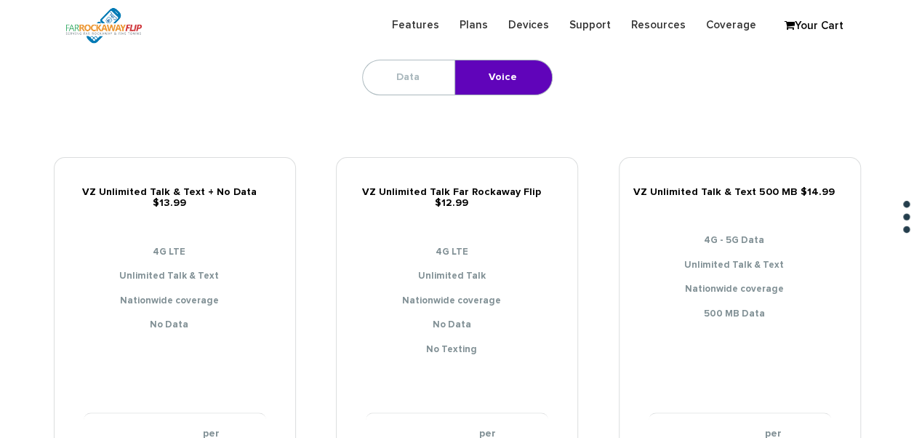
scroll to position [145, 0]
